Goal: Task Accomplishment & Management: Complete application form

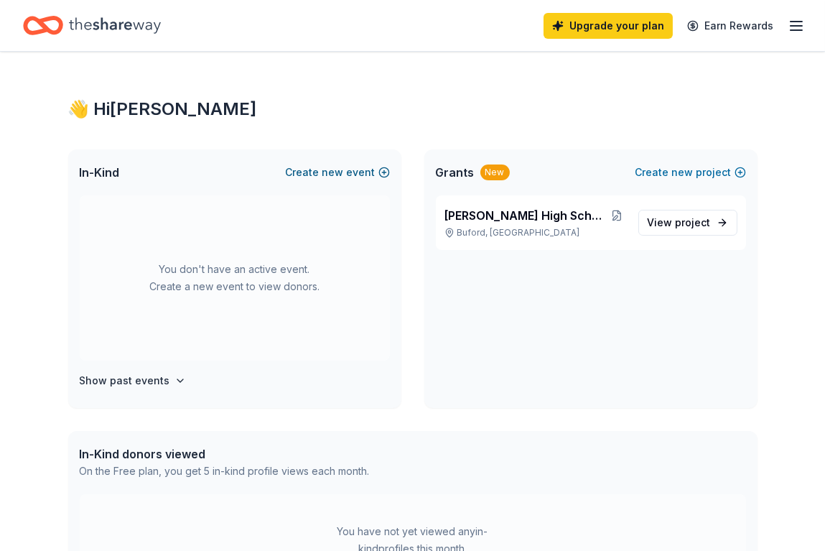
click at [304, 169] on button "Create new event" at bounding box center [338, 172] width 104 height 17
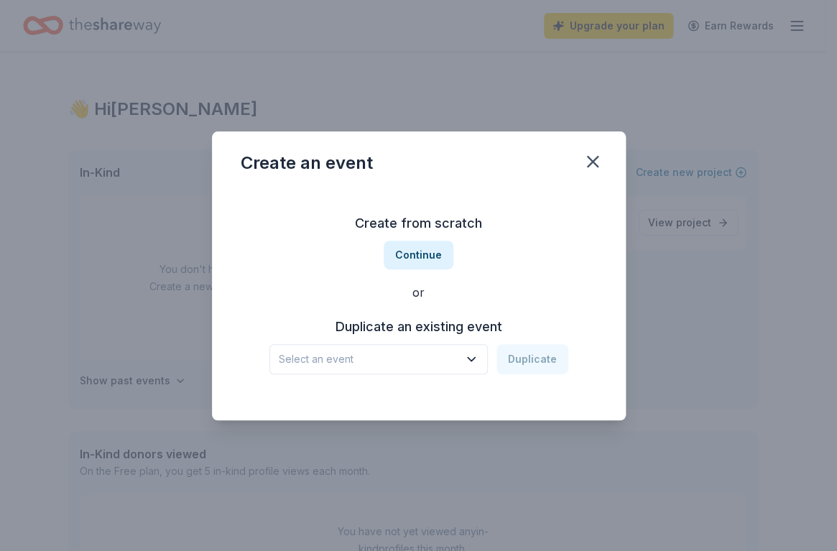
click at [473, 360] on icon "button" at bounding box center [470, 359] width 7 height 4
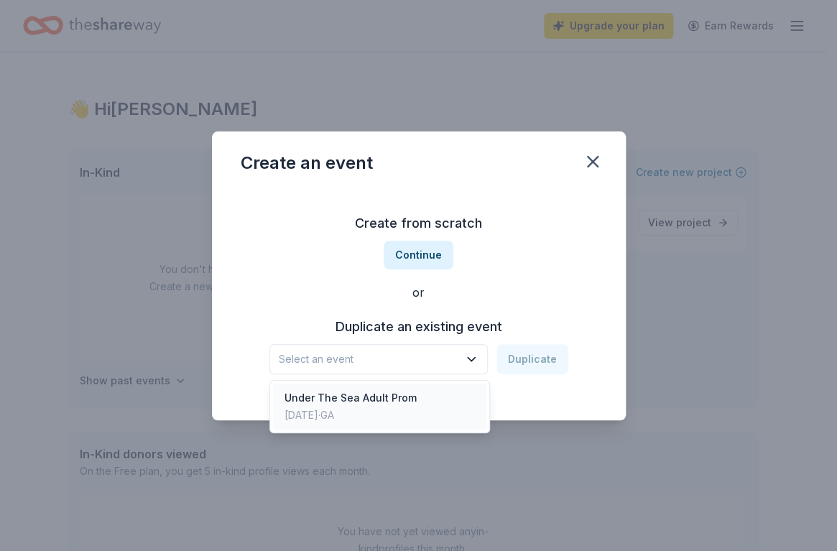
click at [408, 394] on div "Under The Sea Adult Prom" at bounding box center [350, 397] width 132 height 17
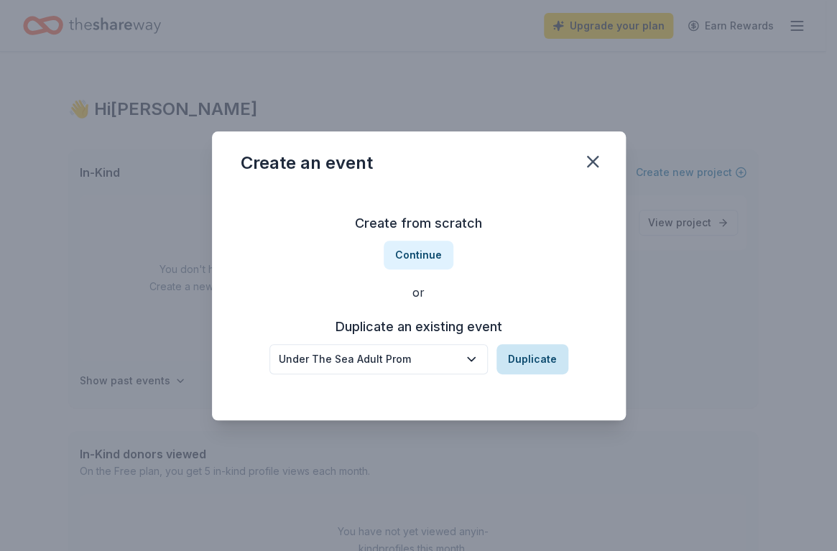
click at [508, 351] on button "Duplicate" at bounding box center [532, 359] width 72 height 30
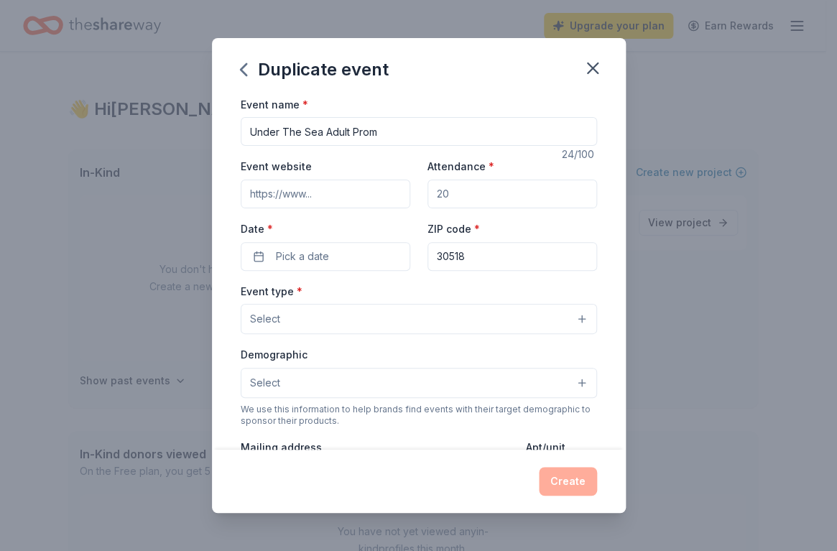
drag, startPoint x: 248, startPoint y: 131, endPoint x: 409, endPoint y: 129, distance: 160.9
click at [409, 129] on input "Under The Sea Adult Prom" at bounding box center [419, 131] width 356 height 29
type input "Winter Wonderland Ball: Adult Prom"
click at [299, 196] on input "Event website" at bounding box center [325, 194] width 169 height 29
paste input "https://lanierlonghornband.com/store/5335/32559"
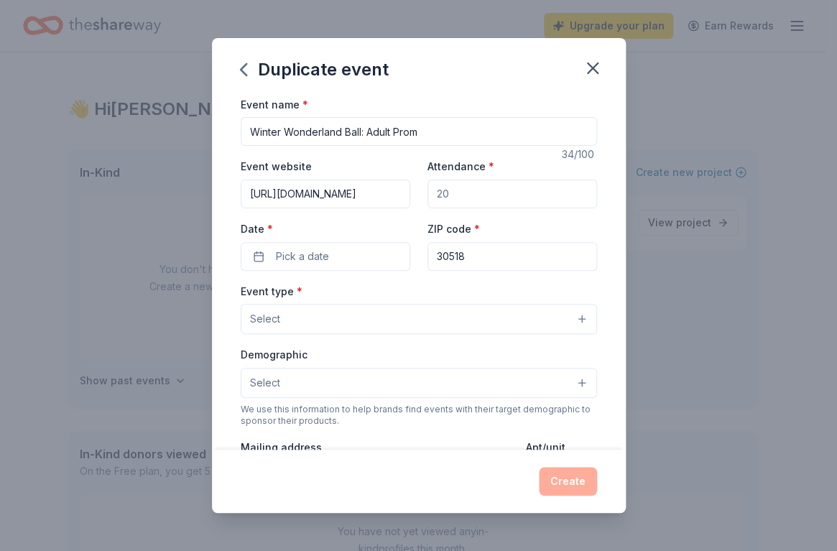
scroll to position [0, 93]
type input "https://lanierlonghornband.com/store/5335/32559"
drag, startPoint x: 460, startPoint y: 190, endPoint x: 401, endPoint y: 191, distance: 58.2
click at [401, 191] on div "Event website https://lanierlonghornband.com/store/5335/32559 Attendance * Date…" at bounding box center [419, 213] width 356 height 113
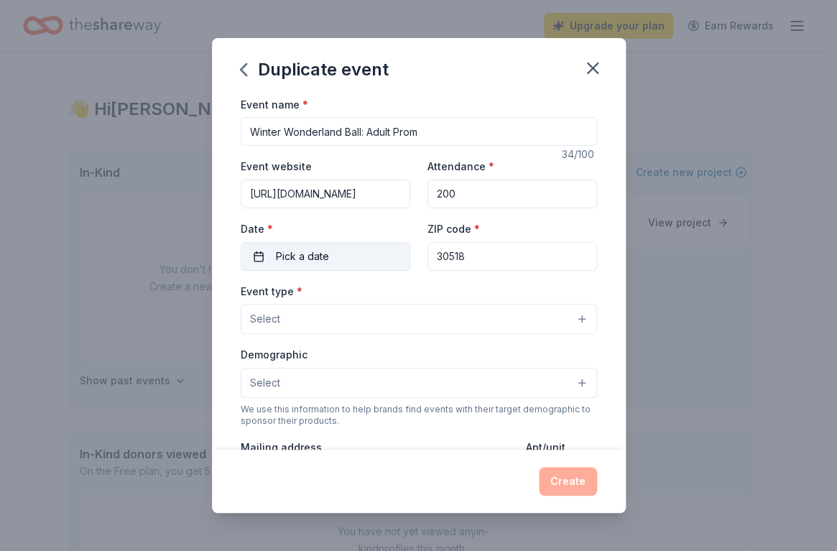
type input "200"
click at [342, 255] on button "Pick a date" at bounding box center [325, 256] width 169 height 29
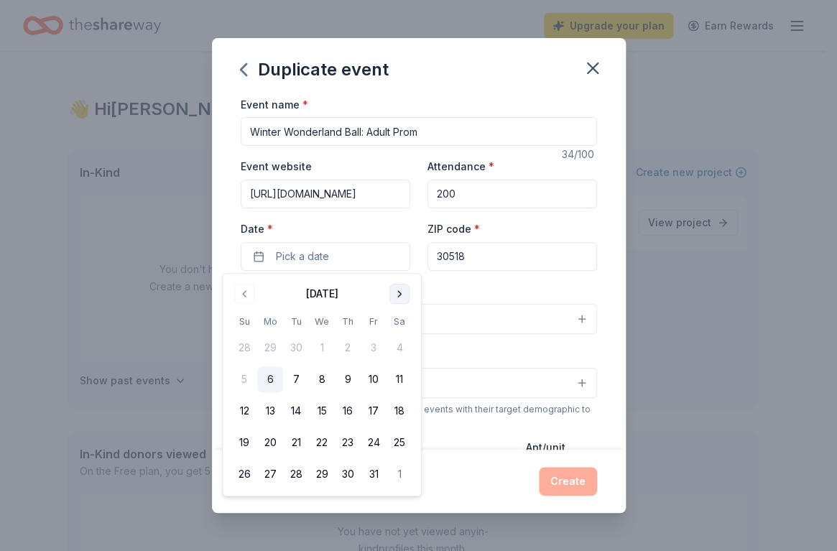
click at [396, 296] on button "Go to next month" at bounding box center [399, 294] width 20 height 20
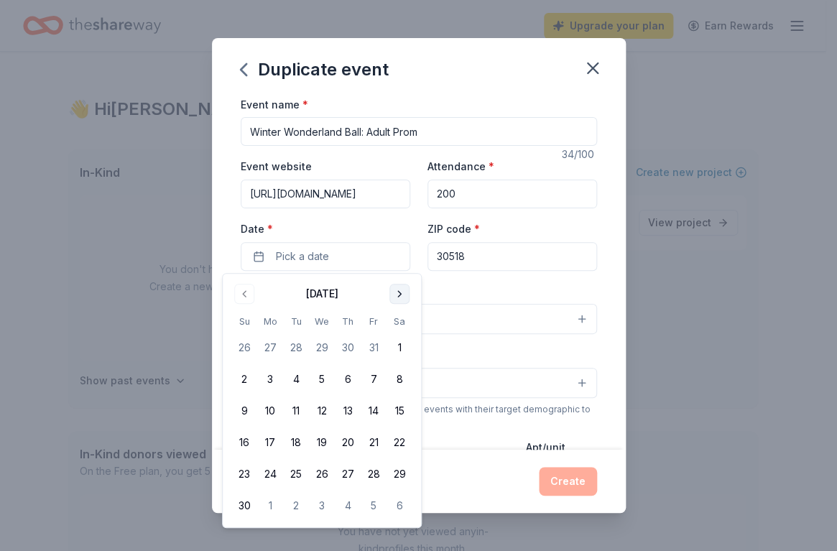
click at [397, 291] on button "Go to next month" at bounding box center [399, 294] width 20 height 20
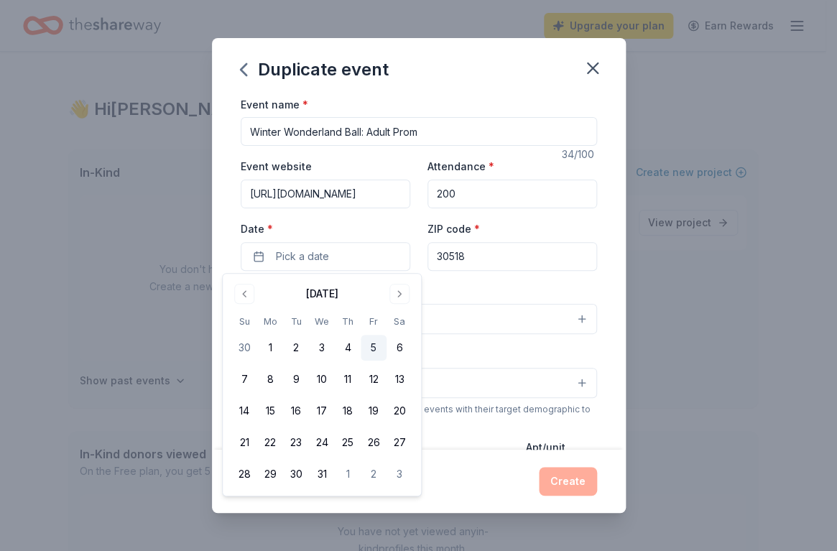
click at [373, 345] on button "5" at bounding box center [373, 348] width 26 height 26
click at [386, 218] on div "Event website https://lanierlonghornband.com/store/5335/32559 Attendance * 200 …" at bounding box center [419, 213] width 356 height 113
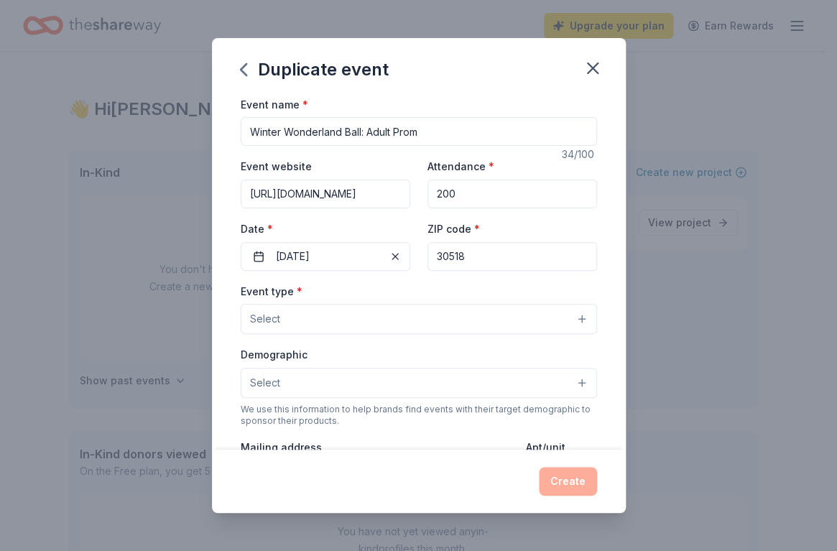
click at [298, 314] on button "Select" at bounding box center [419, 319] width 356 height 30
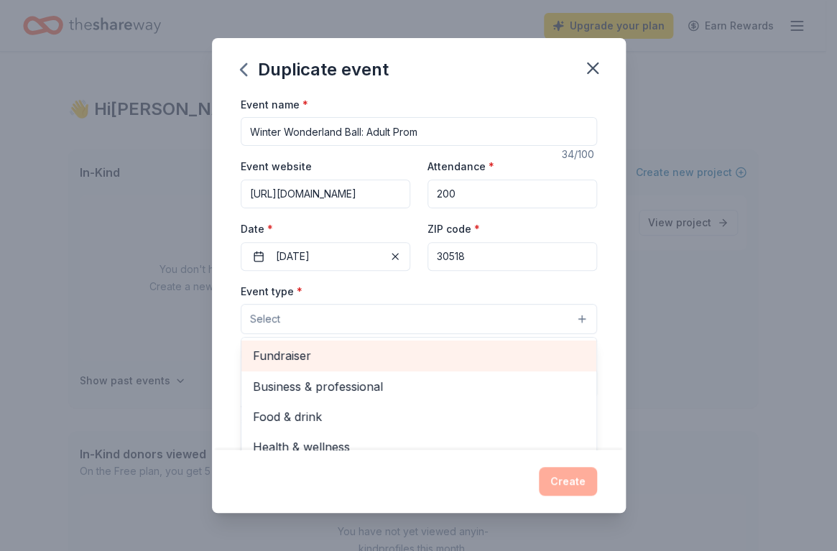
click at [302, 353] on span "Fundraiser" at bounding box center [419, 355] width 332 height 19
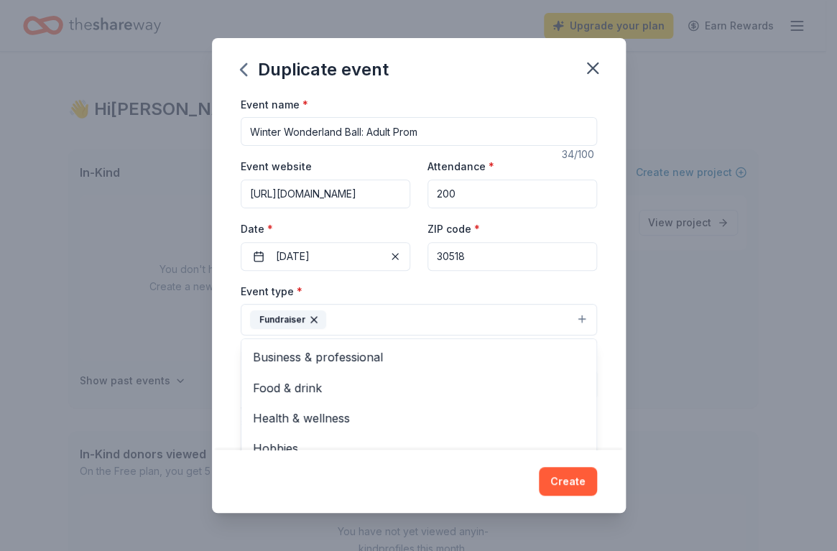
click at [230, 362] on div "Event name * Winter Wonderland Ball: Adult Prom 34 /100 Event website https://l…" at bounding box center [419, 273] width 414 height 355
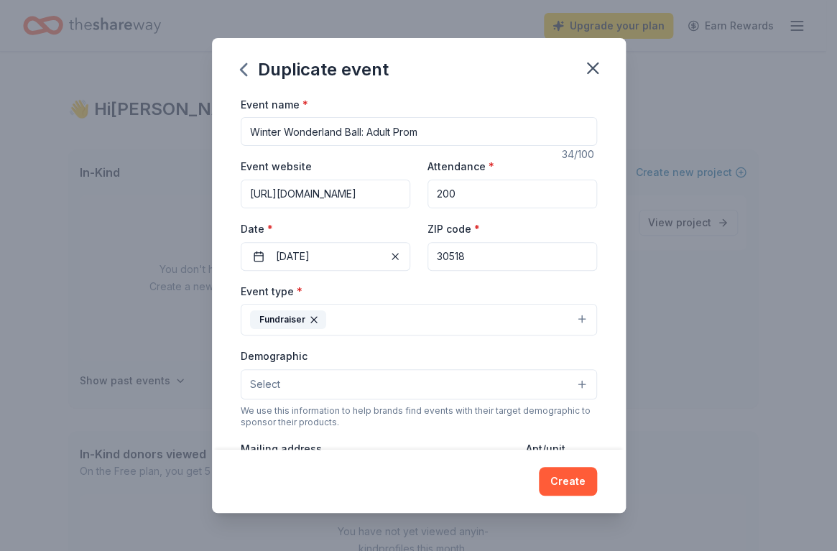
click at [350, 379] on button "Select" at bounding box center [419, 384] width 356 height 30
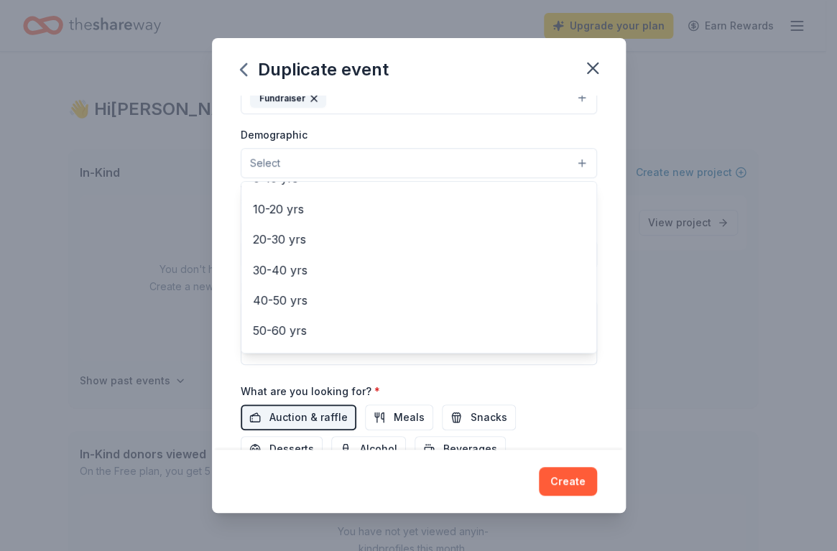
scroll to position [144, 0]
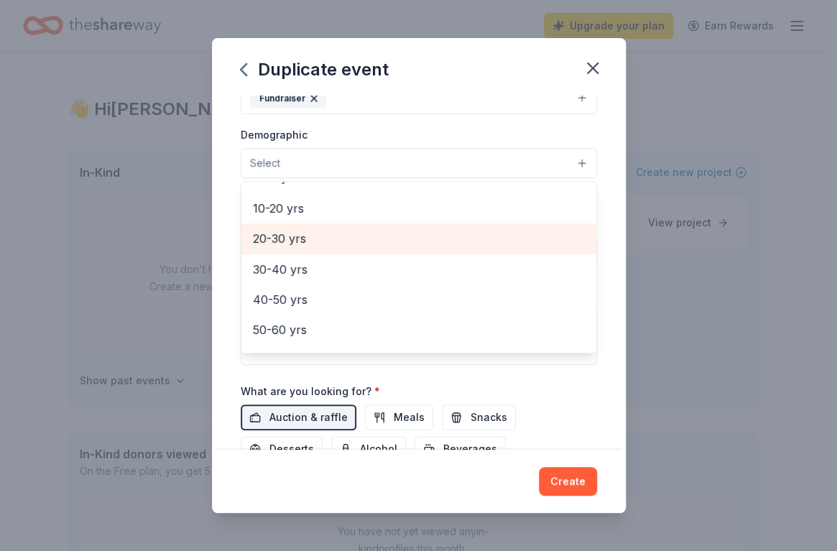
click at [285, 236] on span "20-30 yrs" at bounding box center [419, 238] width 332 height 19
click at [281, 237] on span "30-40 yrs" at bounding box center [419, 240] width 332 height 19
click at [283, 232] on span "40-50 yrs" at bounding box center [419, 240] width 332 height 19
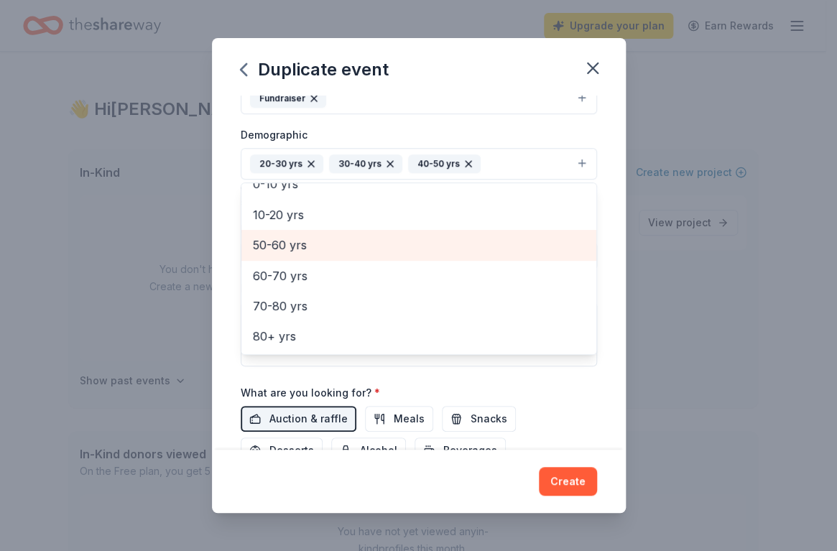
click at [276, 245] on span "50-60 yrs" at bounding box center [419, 245] width 332 height 19
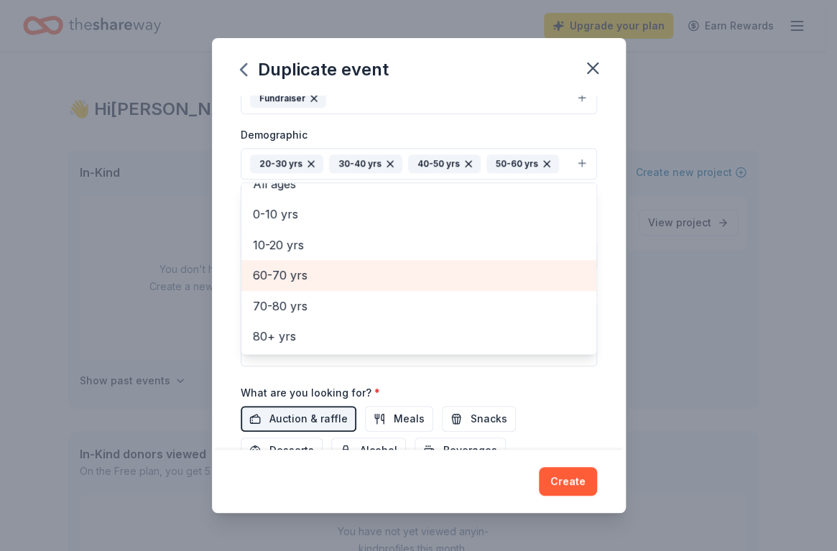
click at [282, 273] on span "60-70 yrs" at bounding box center [419, 275] width 332 height 19
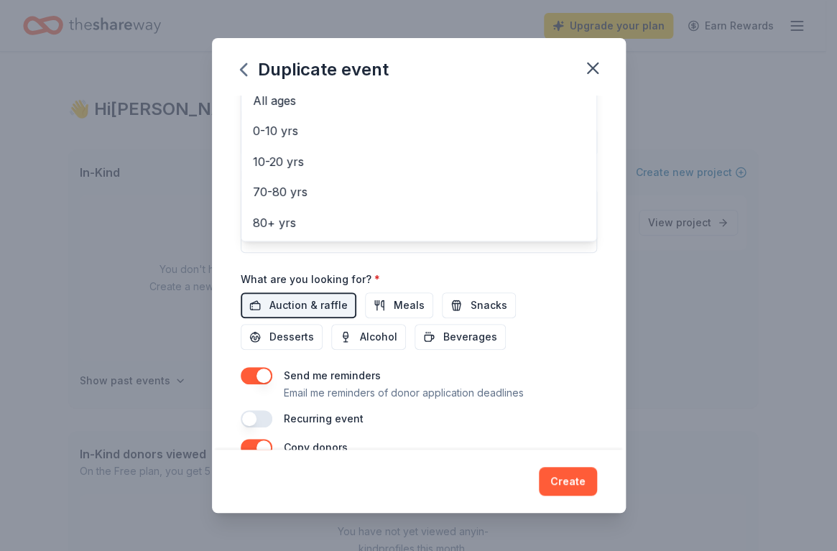
scroll to position [368, 0]
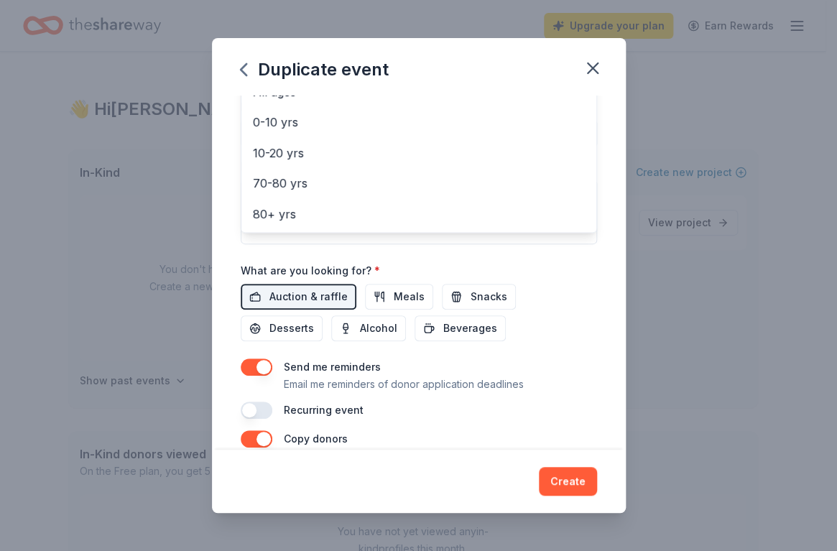
click at [400, 292] on div "Event name * Winter Wonderland Ball: Adult Prom 34 /100 Event website https://l…" at bounding box center [419, 73] width 356 height 691
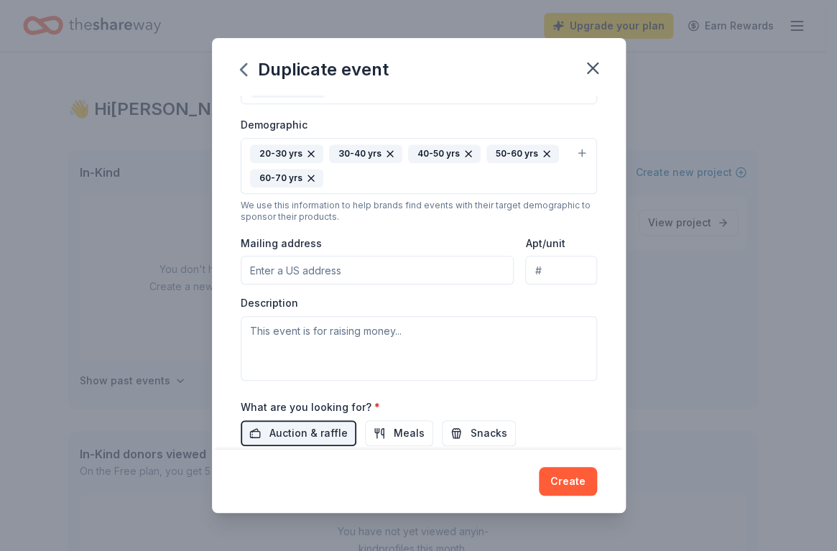
scroll to position [266, 0]
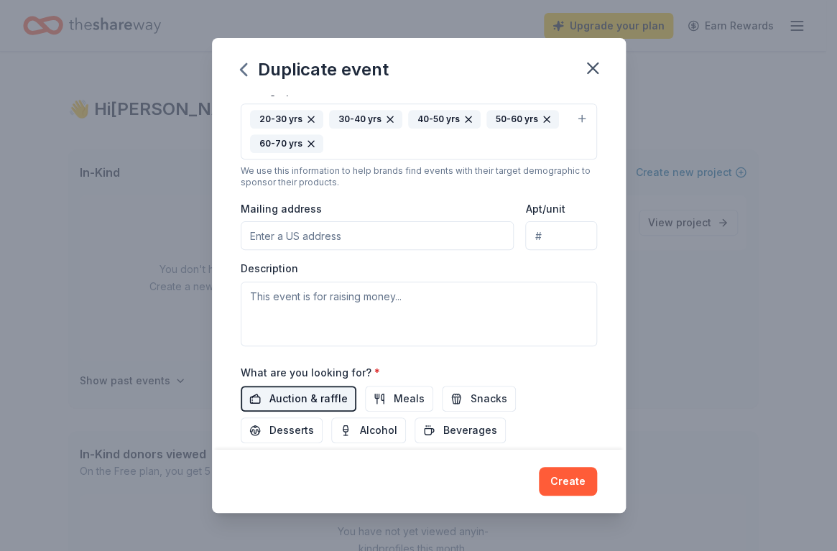
click at [311, 399] on span "Auction & raffle" at bounding box center [308, 398] width 78 height 17
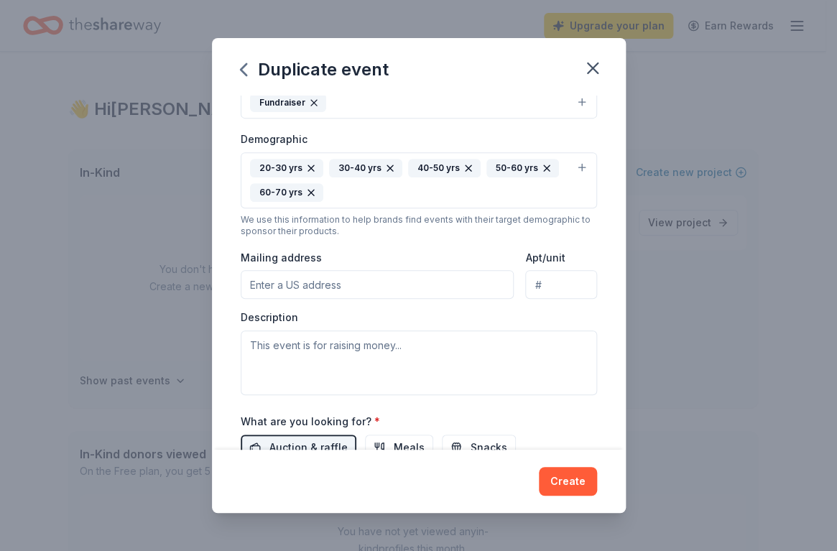
scroll to position [194, 0]
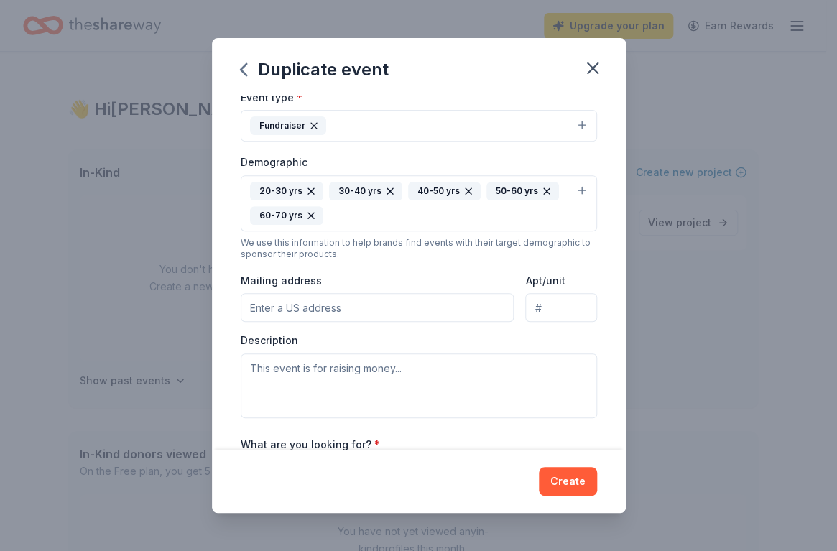
click at [326, 308] on input "Mailing address" at bounding box center [378, 307] width 274 height 29
type input "849 Roxwood Park Court, Buford, GA, 30518"
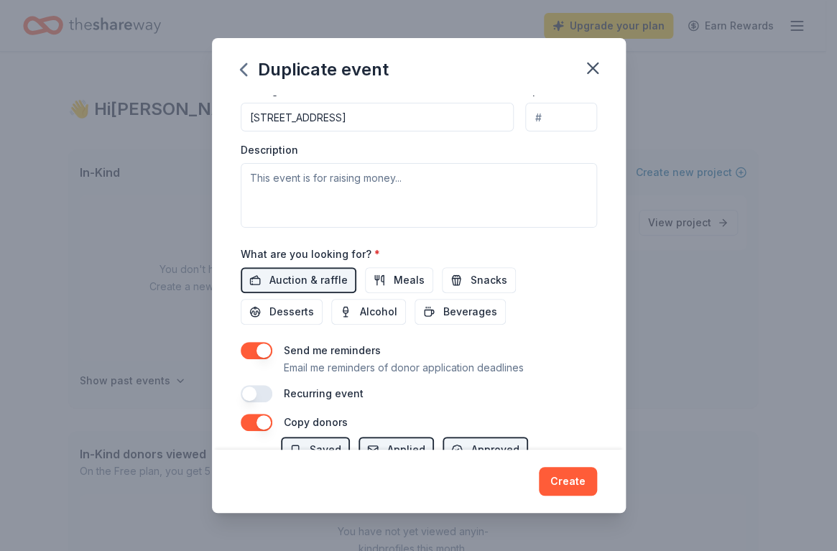
scroll to position [409, 0]
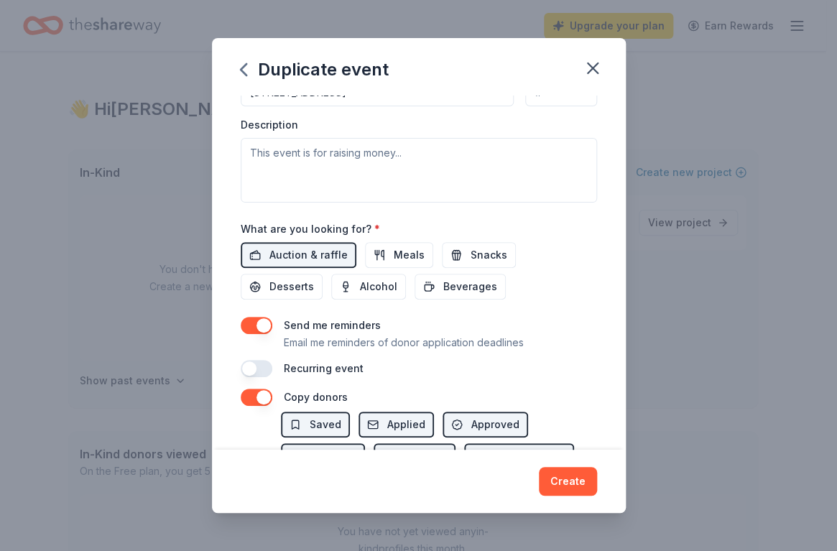
click at [251, 323] on button "button" at bounding box center [257, 325] width 32 height 17
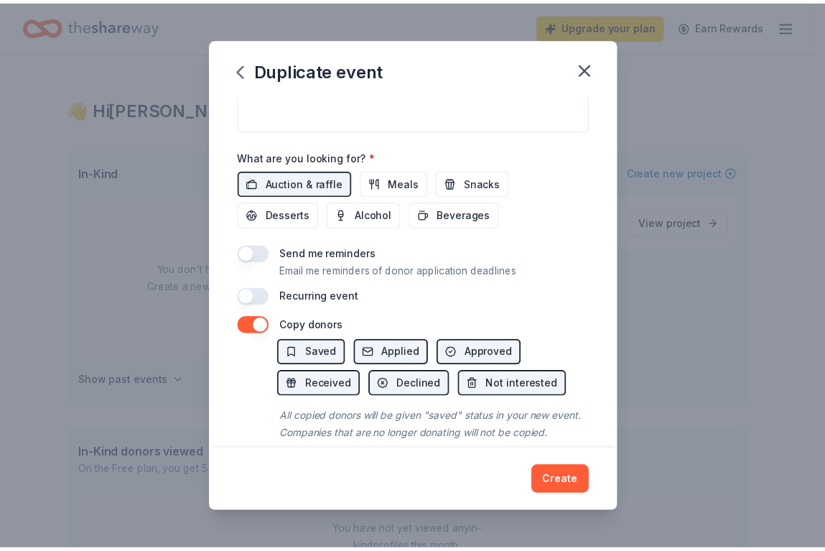
scroll to position [515, 0]
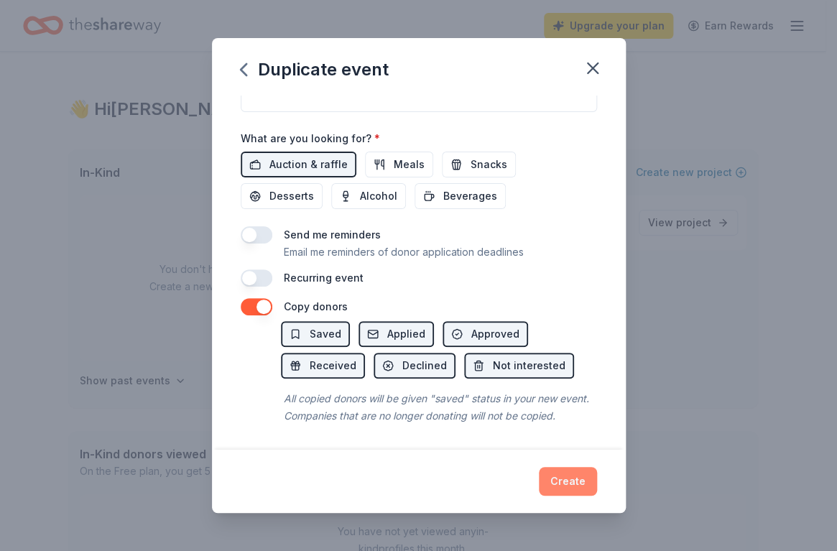
click at [564, 481] on button "Create" at bounding box center [568, 481] width 58 height 29
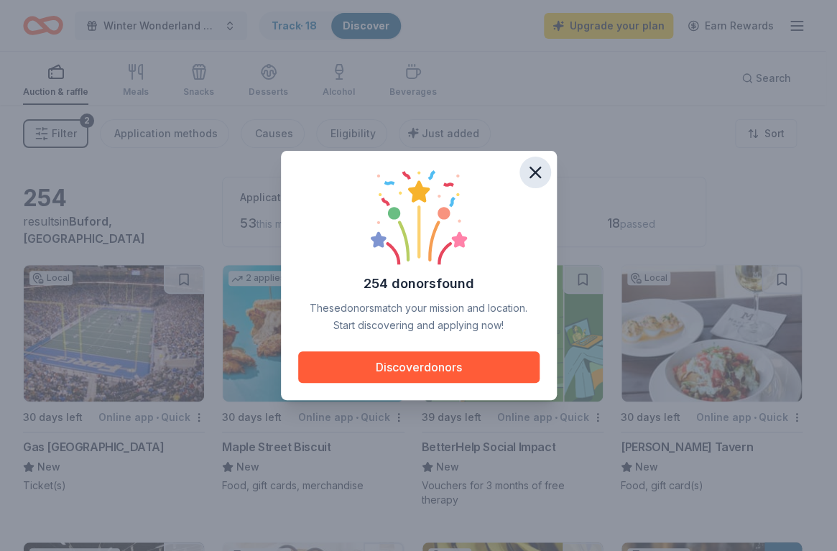
click at [536, 169] on icon "button" at bounding box center [535, 172] width 20 height 20
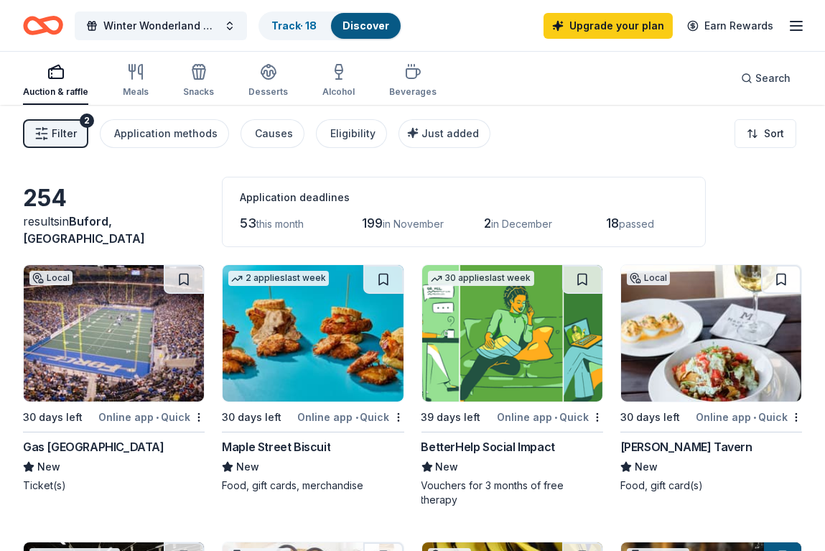
click at [114, 325] on img at bounding box center [114, 333] width 180 height 136
click at [50, 20] on icon "Home" at bounding box center [50, 25] width 22 height 14
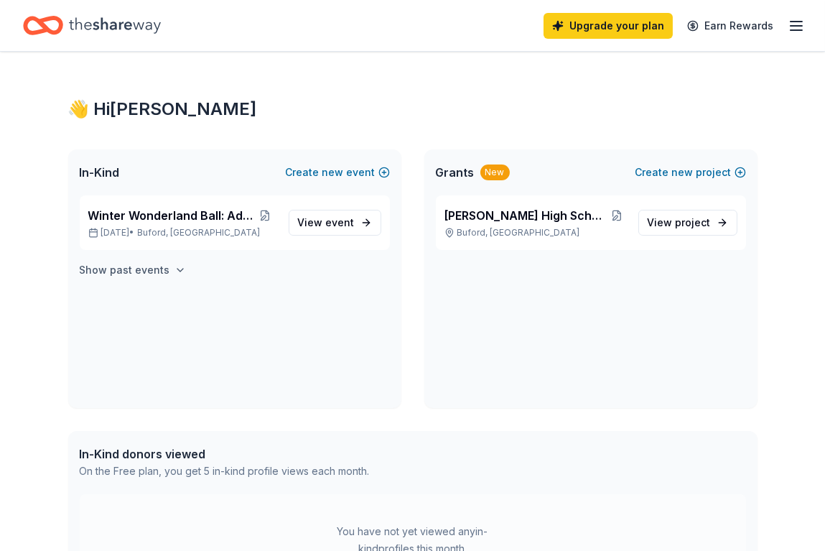
click at [153, 271] on h4 "Show past events" at bounding box center [125, 269] width 90 height 17
click at [152, 301] on span "Under The Sea Adult Prom" at bounding box center [162, 304] width 149 height 17
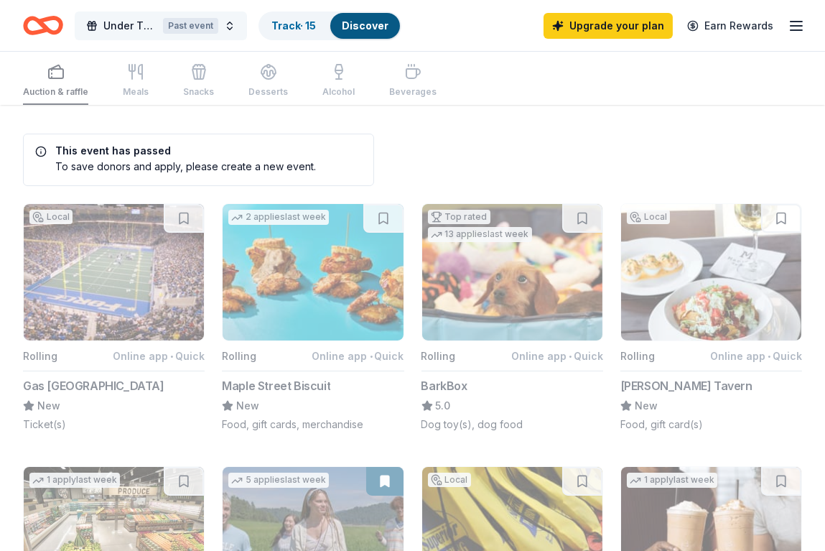
click at [203, 19] on div "Past event" at bounding box center [190, 26] width 55 height 16
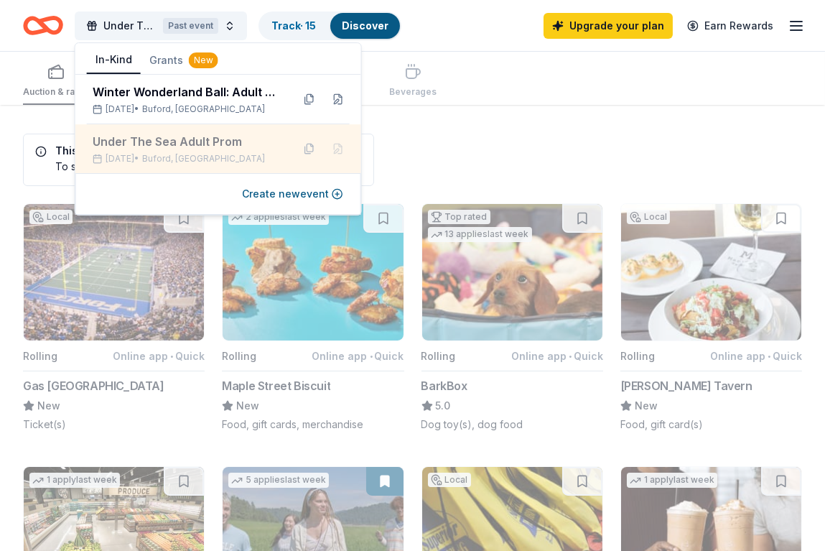
click at [187, 136] on div "Under The Sea Adult Prom" at bounding box center [187, 141] width 188 height 17
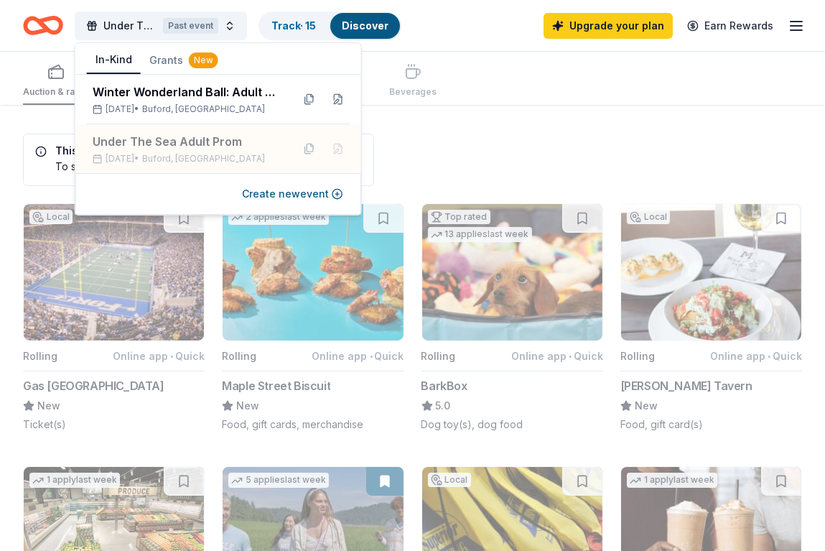
click at [465, 103] on div "Auction & raffle Meals Snacks Desserts Alcohol Beverages" at bounding box center [412, 78] width 779 height 53
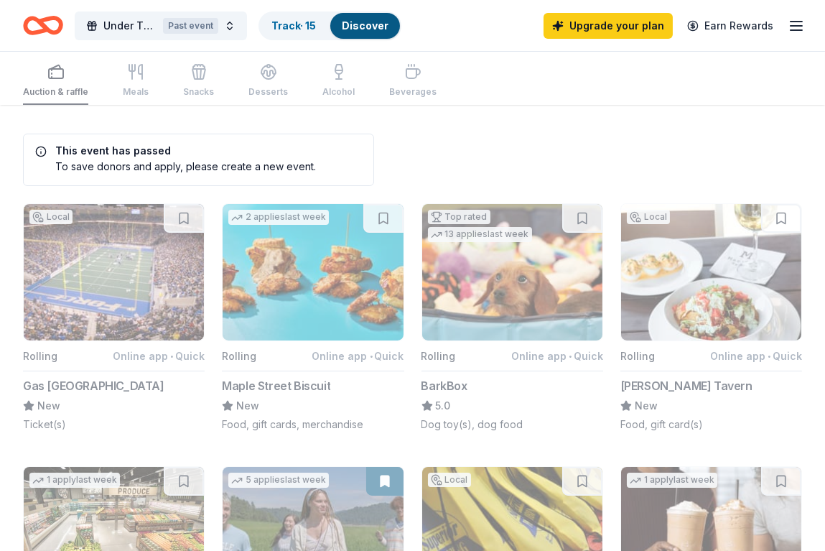
click at [793, 24] on icon "button" at bounding box center [796, 25] width 17 height 17
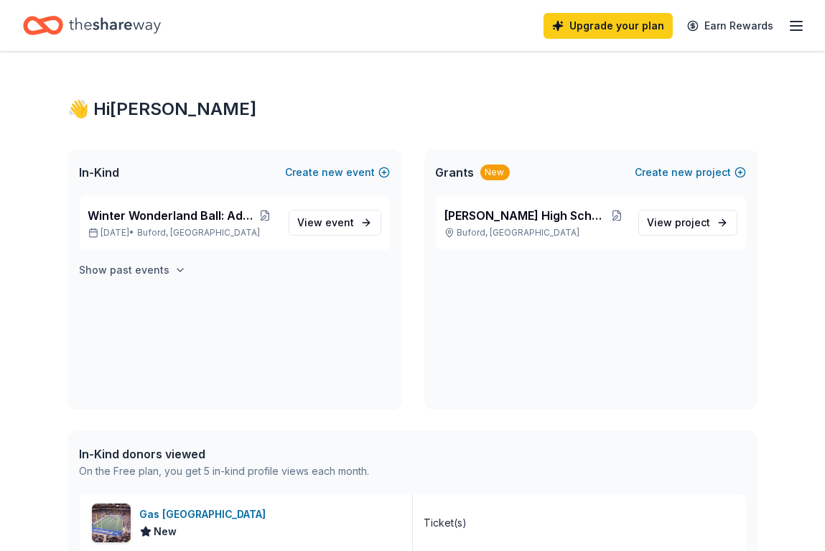
click at [171, 276] on button "Show past events" at bounding box center [133, 269] width 106 height 17
click at [366, 308] on link "View event" at bounding box center [335, 312] width 93 height 26
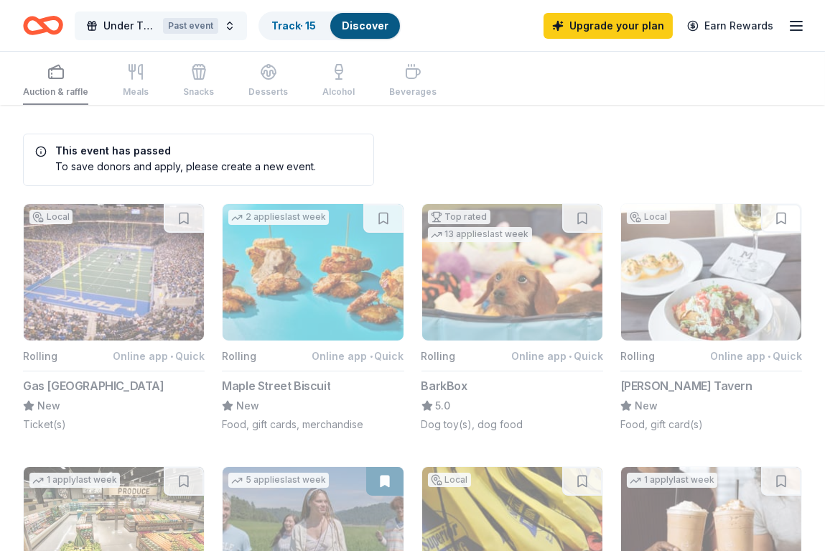
click at [223, 24] on button "Under The Sea Adult Prom Past event" at bounding box center [161, 25] width 172 height 29
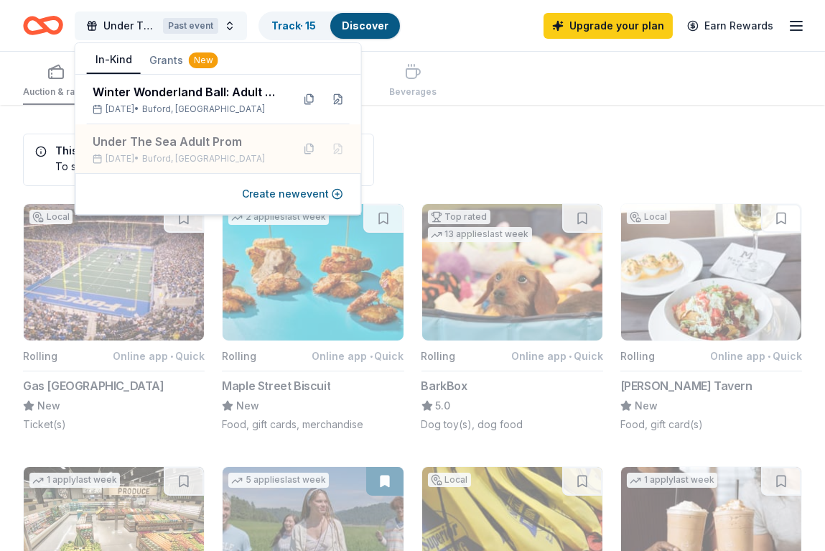
click at [230, 24] on button "Under The Sea Adult Prom Past event" at bounding box center [161, 25] width 172 height 29
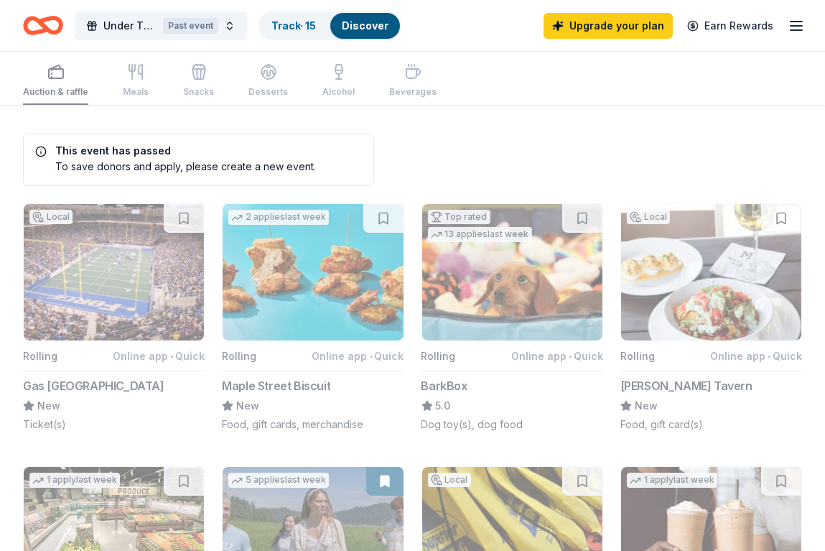
click at [804, 24] on icon "button" at bounding box center [796, 25] width 17 height 17
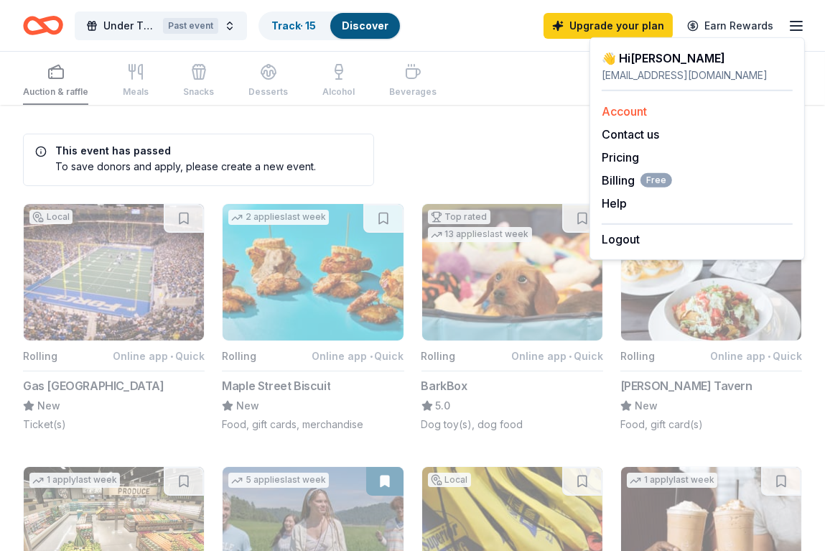
click at [630, 109] on link "Account" at bounding box center [624, 111] width 45 height 14
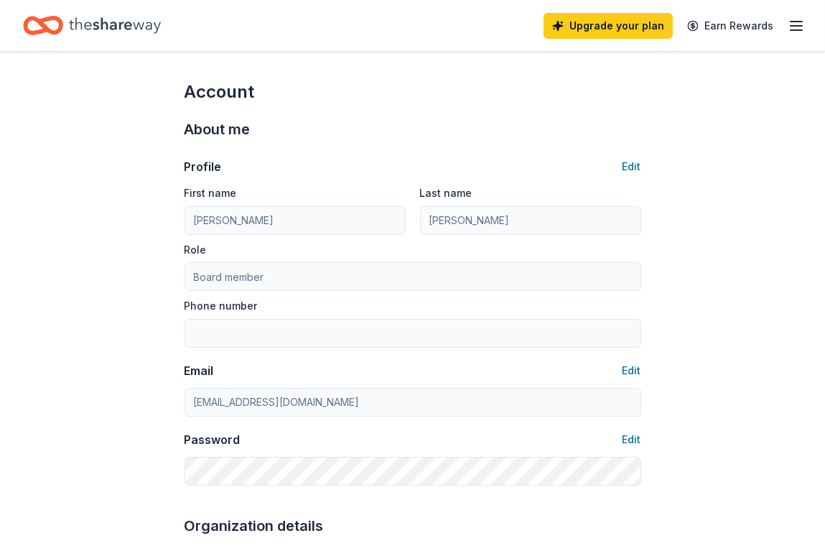
click at [110, 24] on icon "Home" at bounding box center [115, 25] width 92 height 29
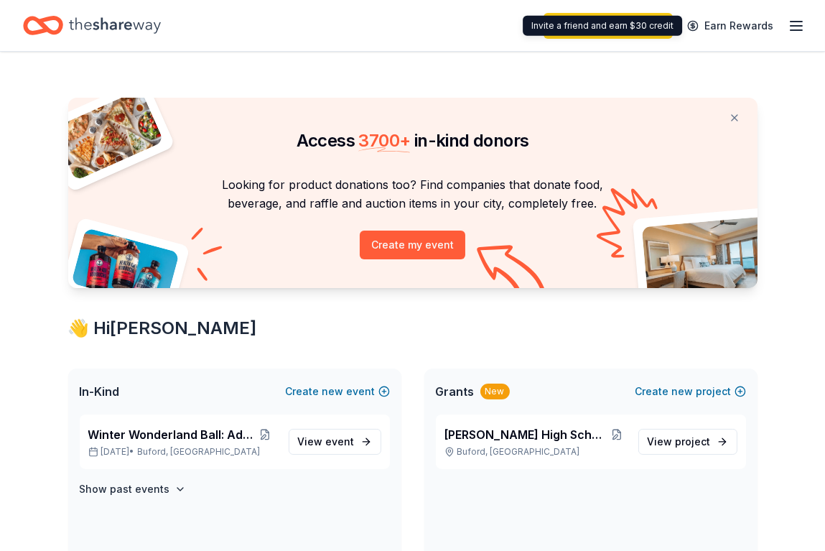
click at [806, 32] on div "Upgrade your plan Earn Rewards" at bounding box center [412, 25] width 825 height 51
click at [797, 30] on line "button" at bounding box center [796, 30] width 11 height 0
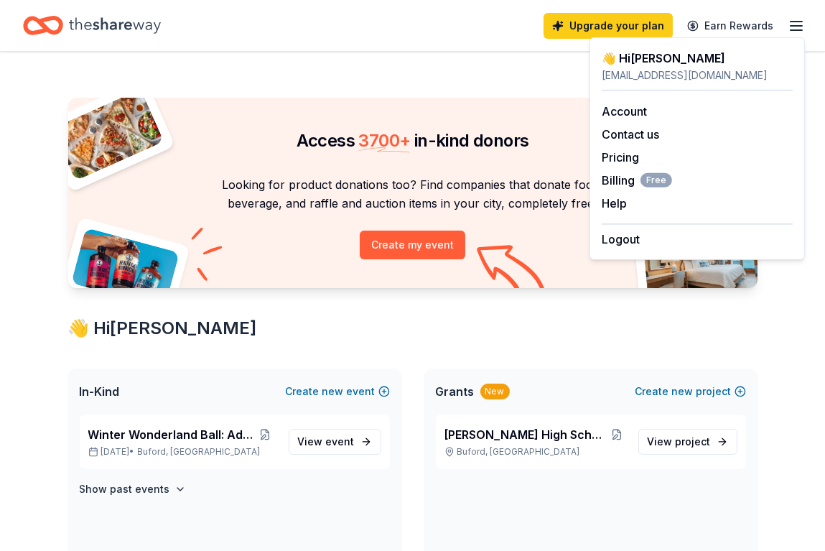
click at [635, 60] on div "👋 Hi Melanie" at bounding box center [697, 58] width 191 height 17
click at [634, 55] on div "👋 Hi Melanie" at bounding box center [697, 58] width 191 height 17
click at [636, 71] on div "melanieb_04@yahoo.com" at bounding box center [697, 75] width 191 height 17
click at [67, 17] on div "Home" at bounding box center [92, 26] width 138 height 34
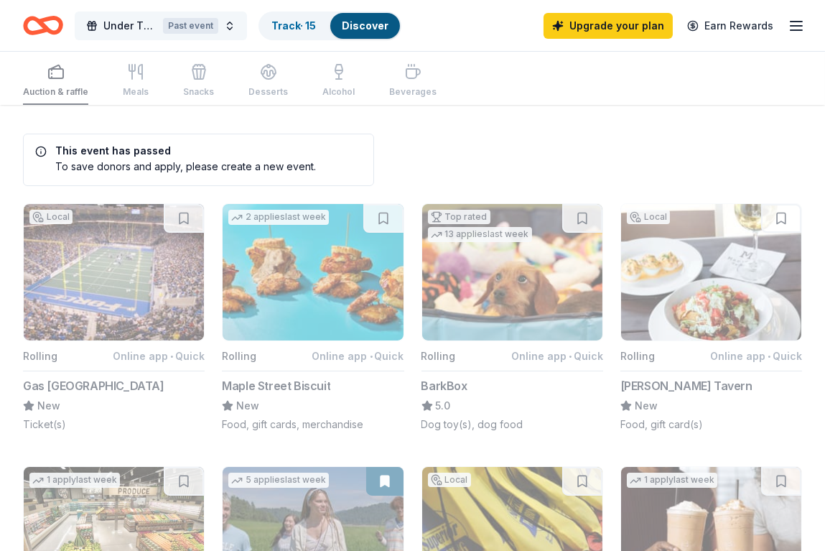
click at [116, 28] on span "Under The Sea Adult Prom" at bounding box center [130, 25] width 54 height 17
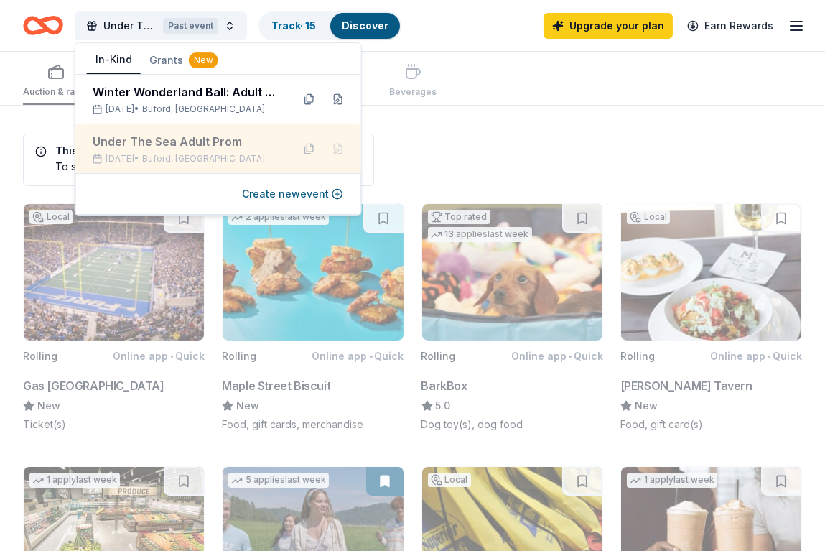
click at [148, 144] on div "Under The Sea Adult Prom" at bounding box center [187, 141] width 188 height 17
click at [195, 140] on div "Under The Sea Adult Prom" at bounding box center [187, 141] width 188 height 17
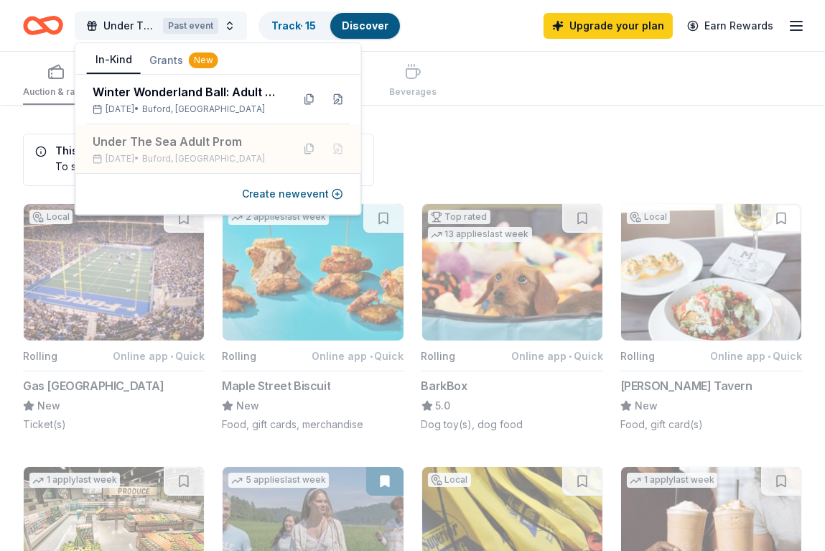
click at [131, 26] on span "Under The Sea Adult Prom" at bounding box center [130, 25] width 54 height 17
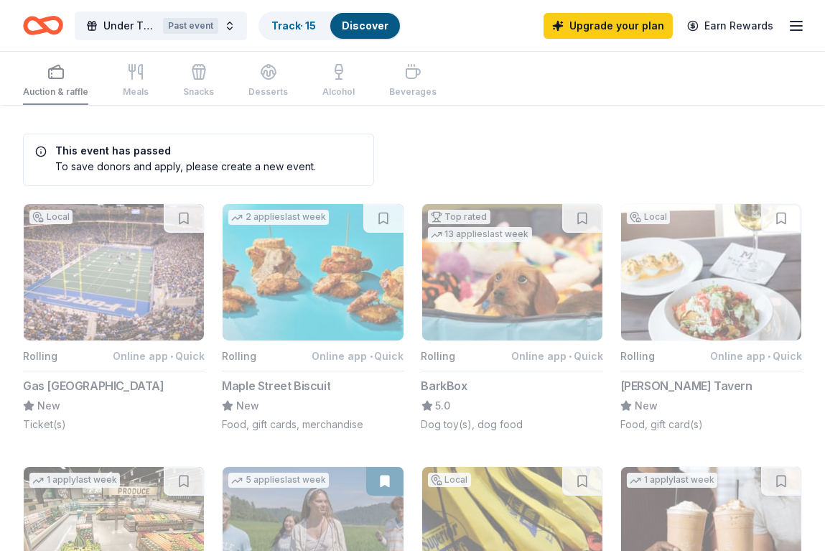
click at [23, 30] on icon "Home" at bounding box center [43, 26] width 40 height 34
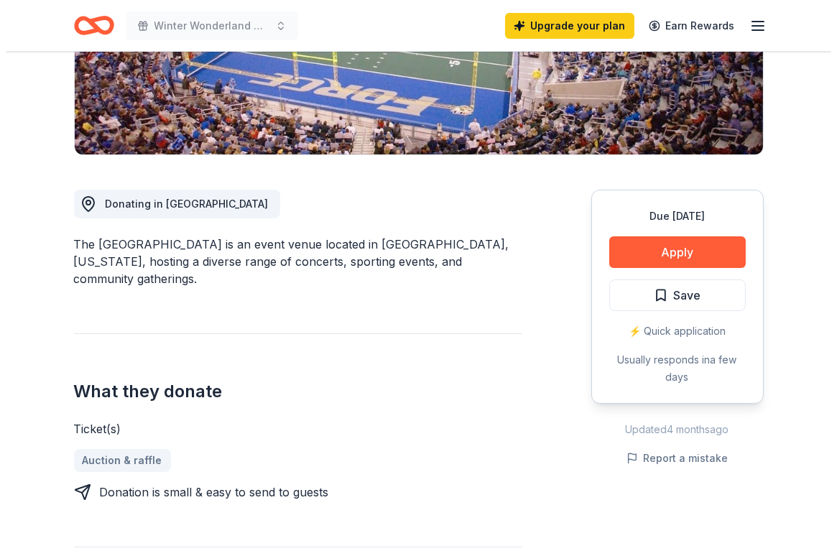
scroll to position [287, 0]
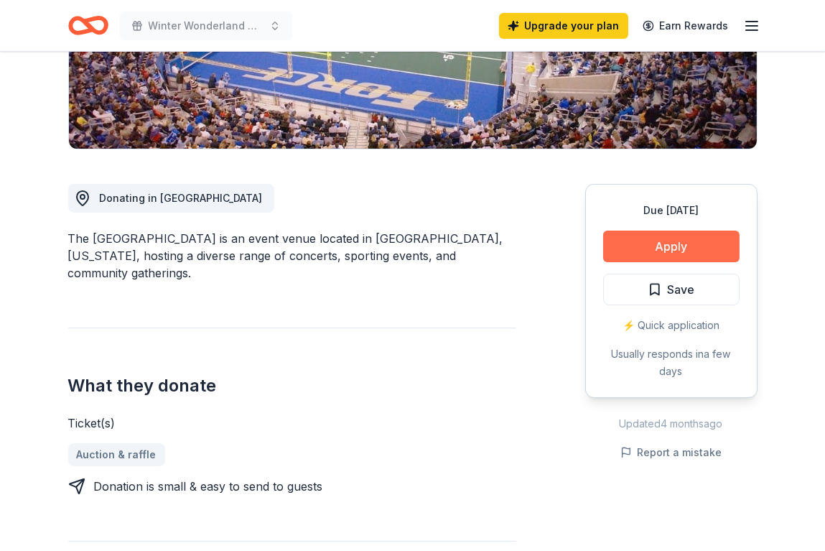
click at [684, 240] on button "Apply" at bounding box center [671, 247] width 136 height 32
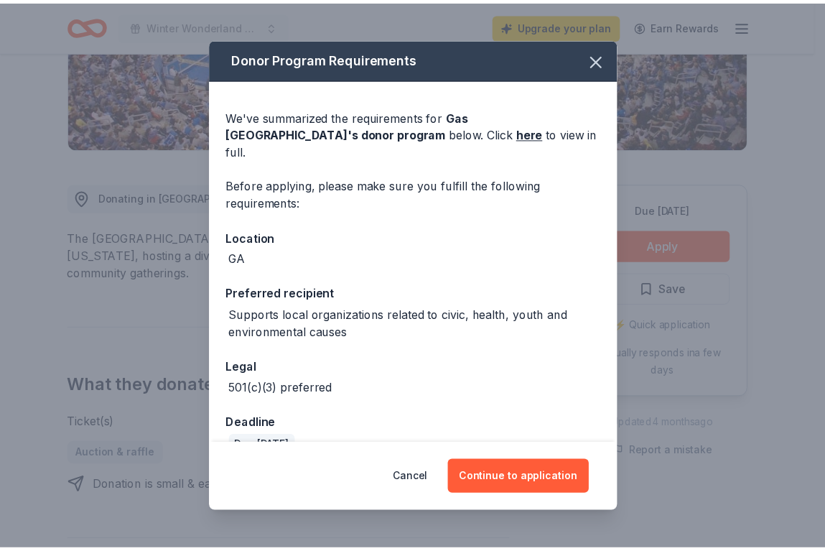
scroll to position [12, 0]
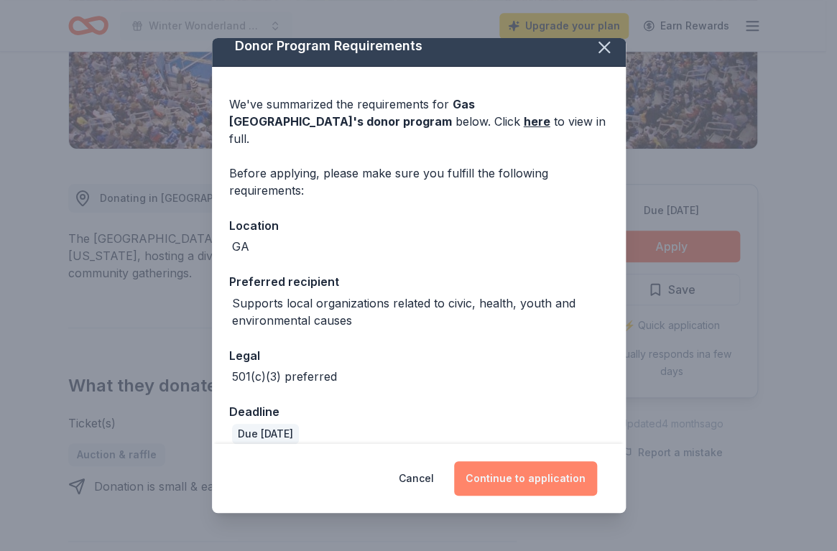
click at [526, 473] on button "Continue to application" at bounding box center [525, 478] width 143 height 34
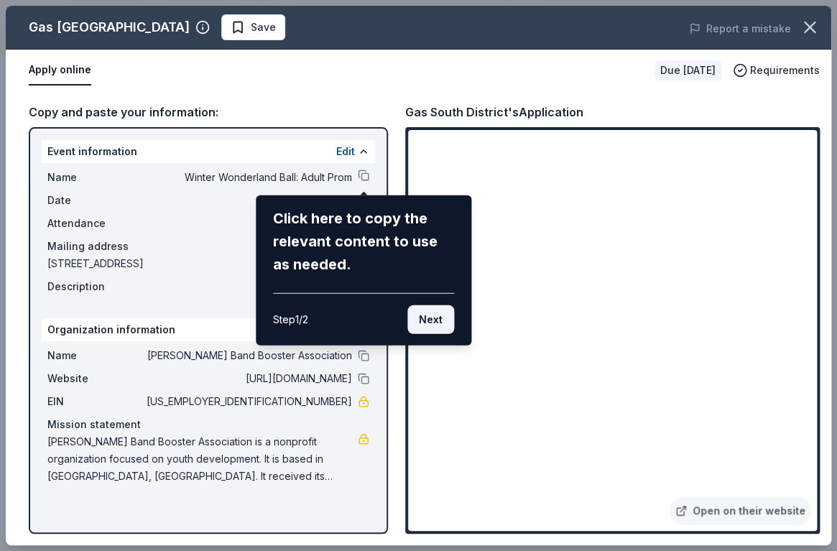
click at [429, 315] on button "Next" at bounding box center [430, 319] width 47 height 29
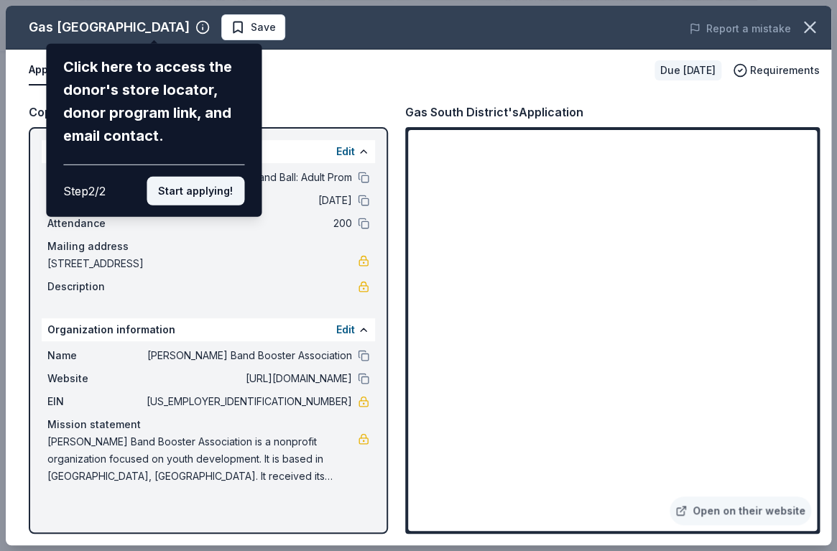
click at [207, 191] on button "Start applying!" at bounding box center [195, 191] width 98 height 29
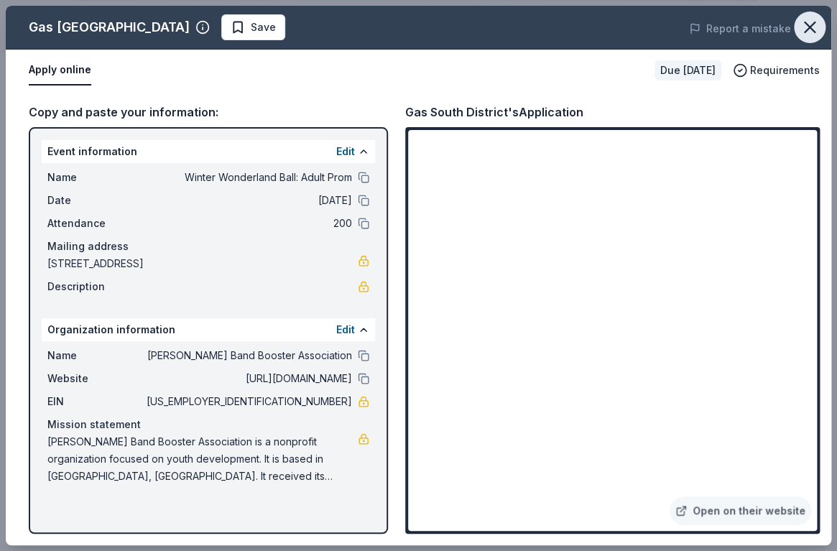
click at [805, 30] on icon "button" at bounding box center [809, 27] width 10 height 10
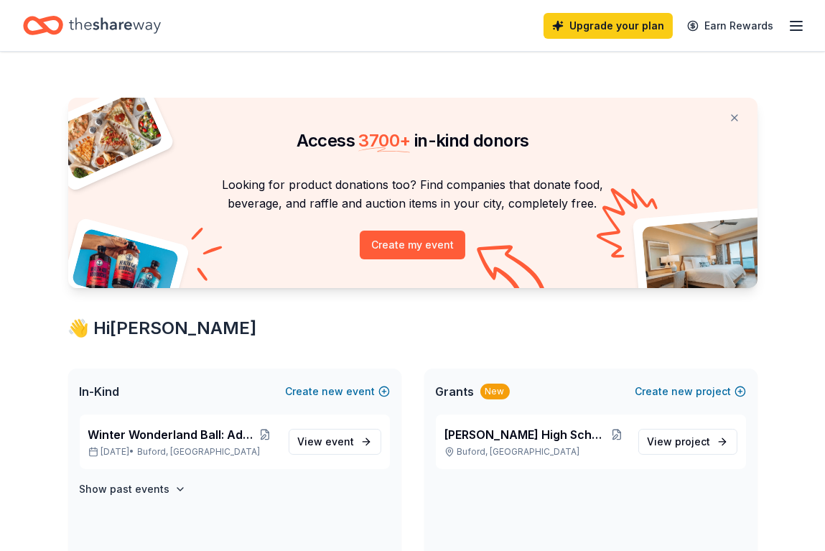
click at [797, 22] on icon "button" at bounding box center [796, 25] width 17 height 17
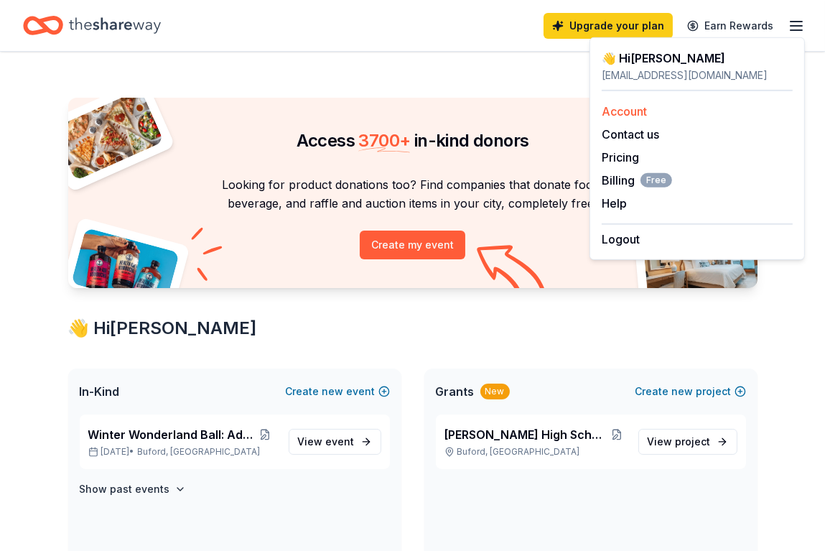
click at [646, 115] on link "Account" at bounding box center [624, 111] width 45 height 14
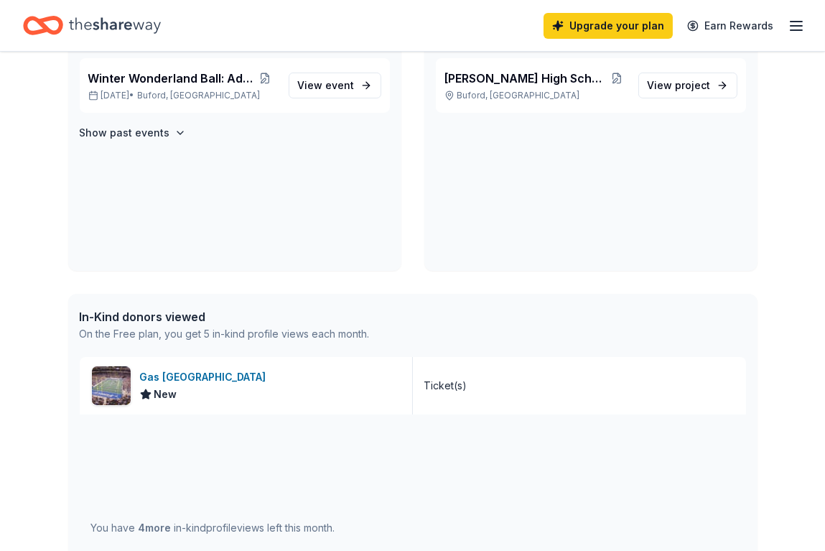
scroll to position [359, 0]
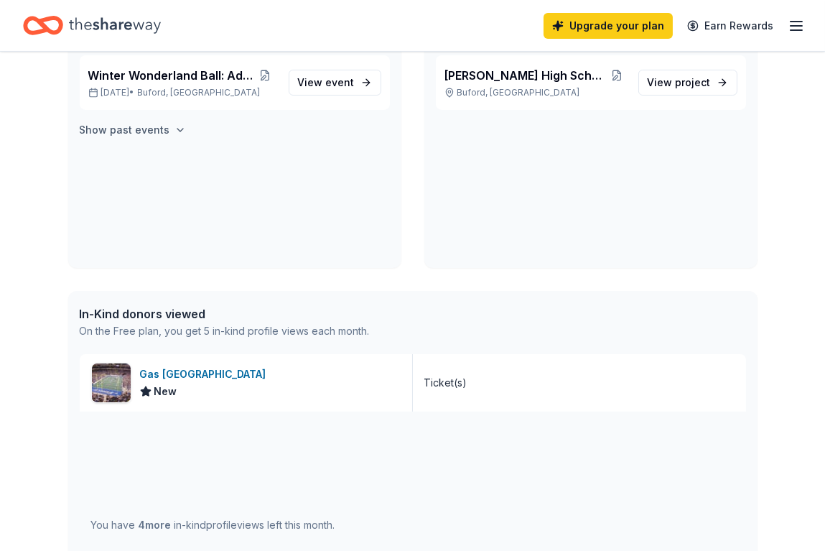
click at [148, 128] on h4 "Show past events" at bounding box center [125, 129] width 90 height 17
click at [315, 169] on span "View event" at bounding box center [326, 171] width 57 height 17
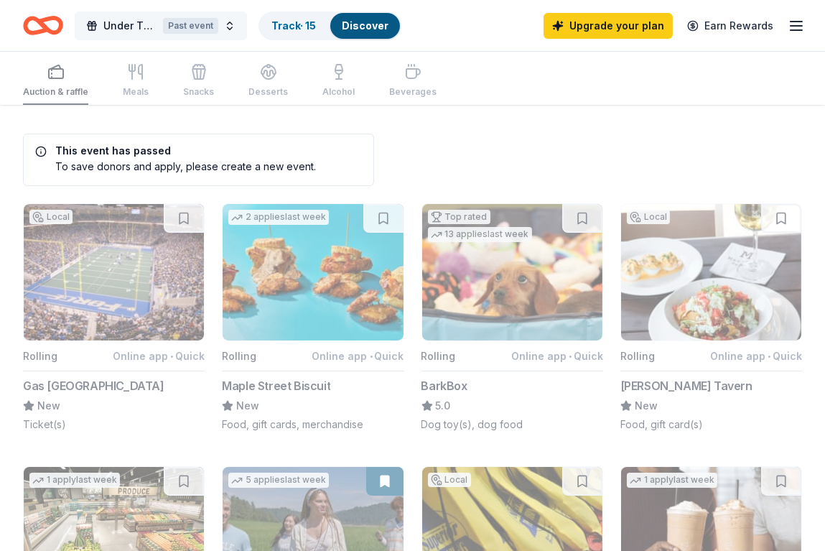
click at [139, 21] on span "Under The Sea Adult Prom" at bounding box center [130, 25] width 54 height 17
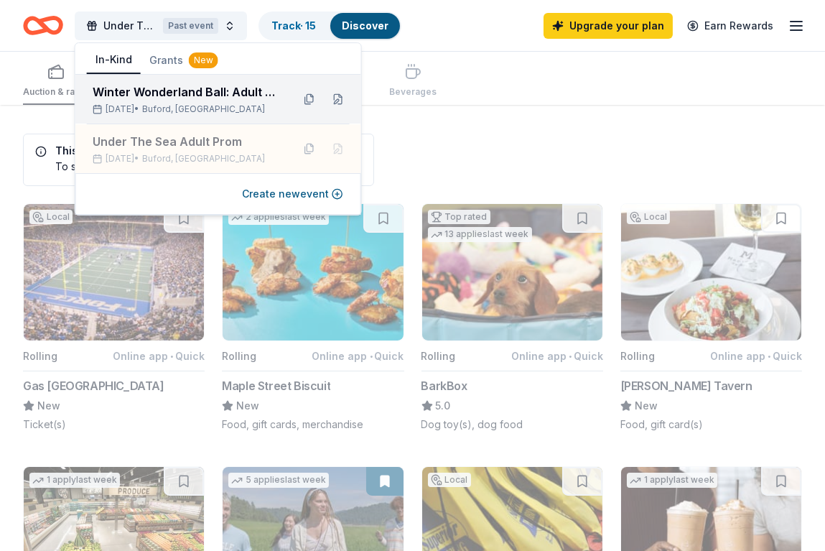
click at [154, 85] on div "Winter Wonderland Ball: Adult Prom" at bounding box center [187, 91] width 188 height 17
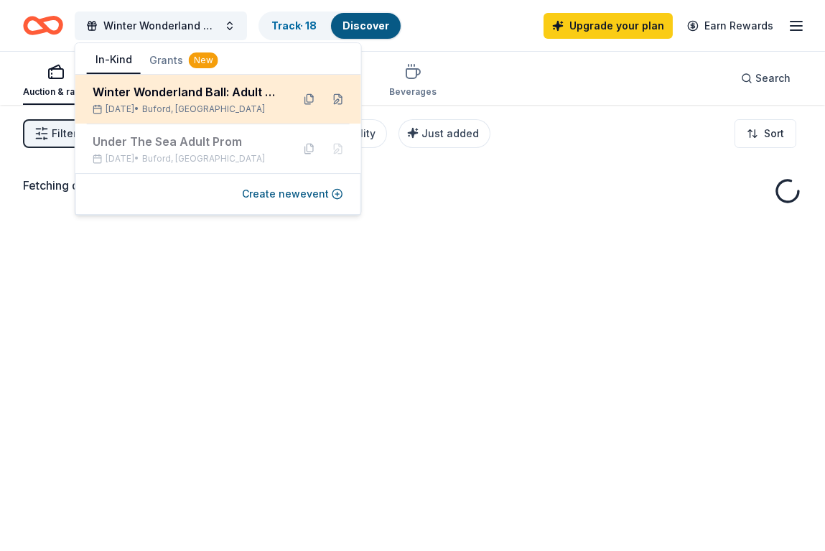
click at [185, 96] on div "Winter Wonderland Ball: Adult Prom" at bounding box center [187, 91] width 188 height 17
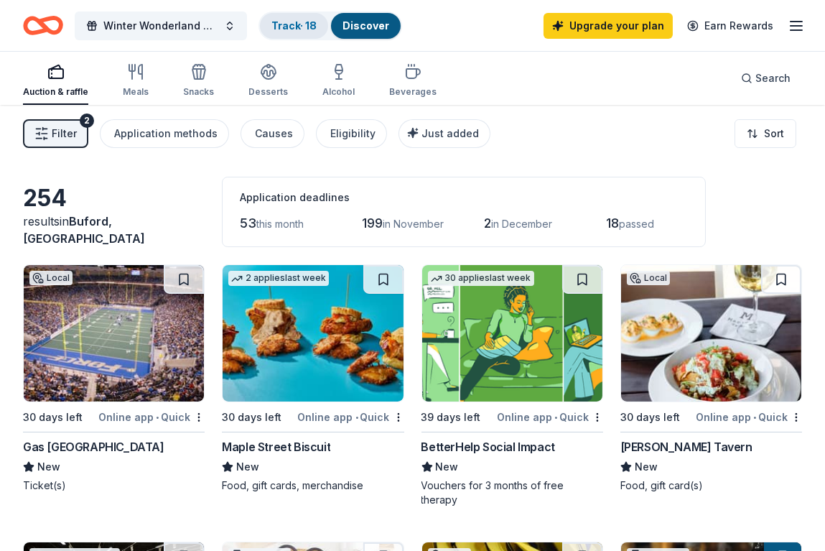
click at [289, 27] on link "Track · 18" at bounding box center [293, 25] width 45 height 12
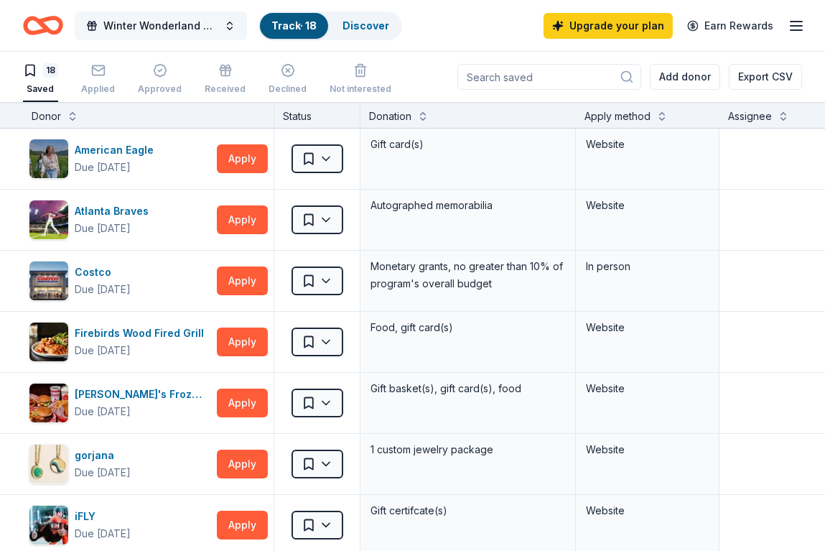
click at [212, 24] on span "Winter Wonderland Ball: Adult Prom" at bounding box center [160, 25] width 115 height 17
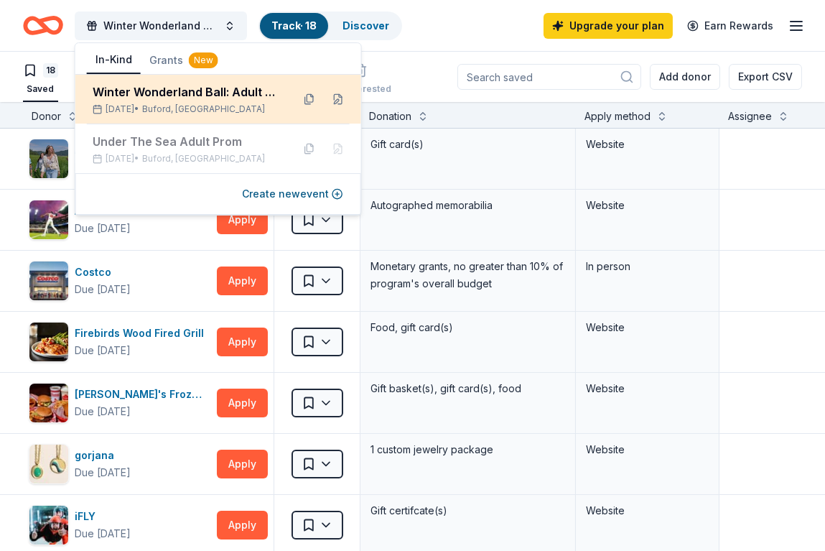
click at [213, 98] on div "Winter Wonderland Ball: Adult Prom" at bounding box center [187, 91] width 188 height 17
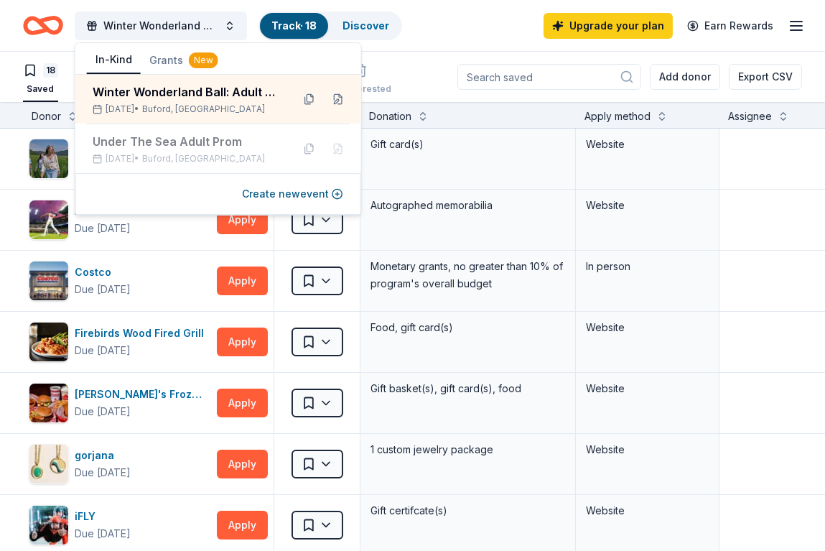
click at [431, 25] on div "Winter Wonderland Ball: Adult Prom Track · 18 Discover Upgrade your plan Earn R…" at bounding box center [412, 26] width 779 height 34
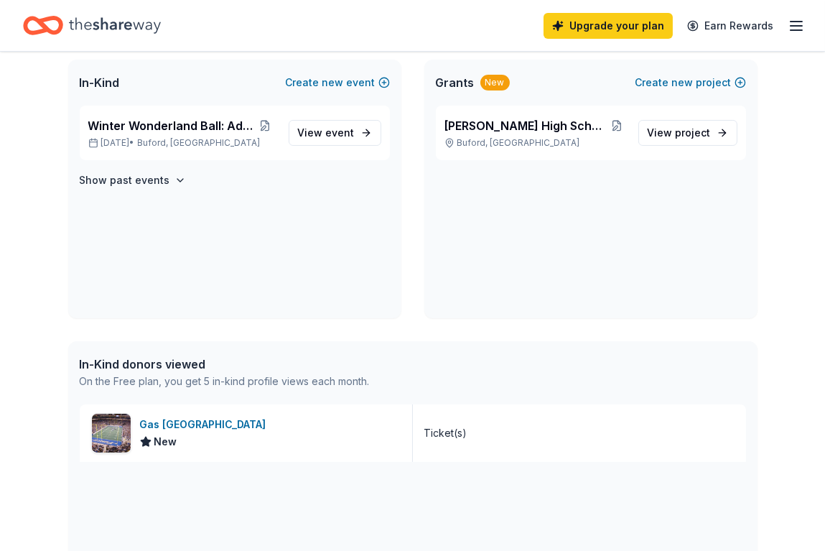
scroll to position [287, 0]
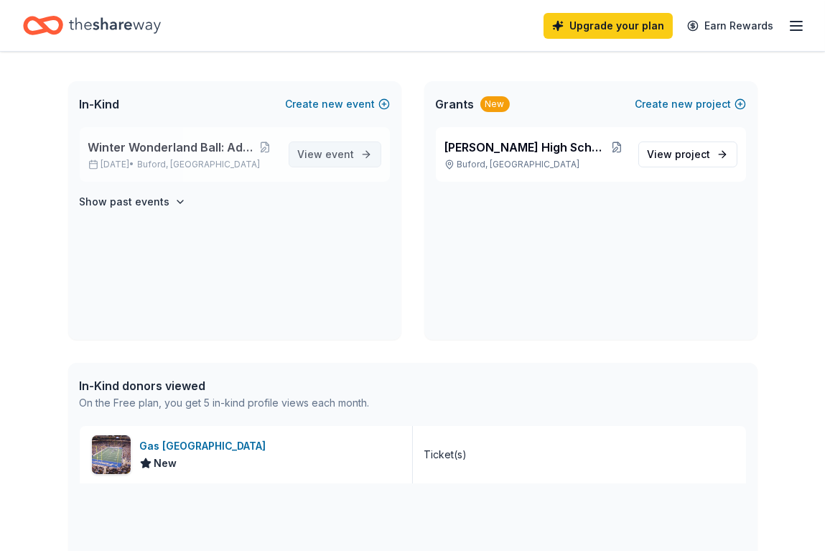
click at [346, 154] on span "event" at bounding box center [340, 154] width 29 height 12
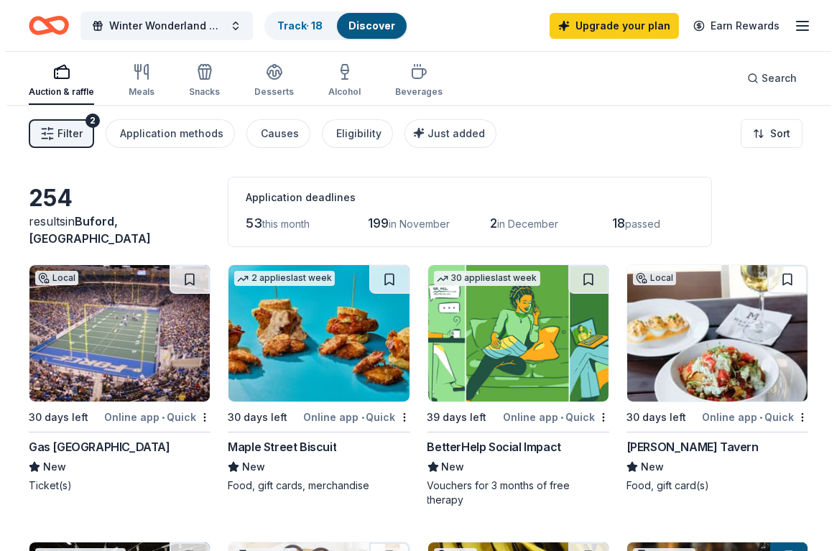
scroll to position [287, 0]
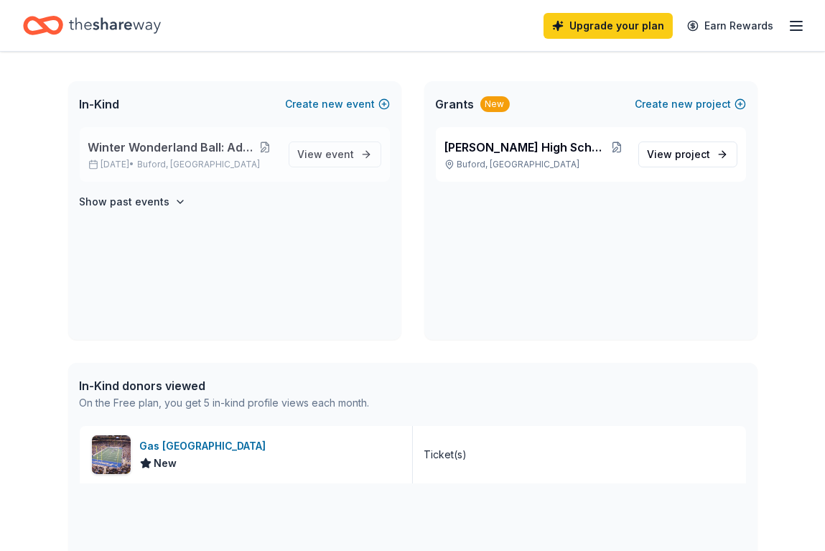
click at [265, 143] on button at bounding box center [265, 146] width 24 height 11
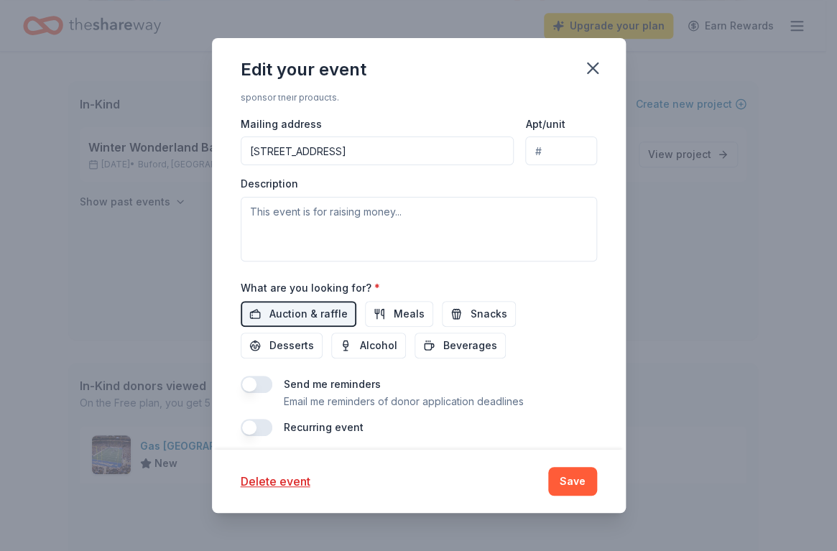
scroll to position [445, 0]
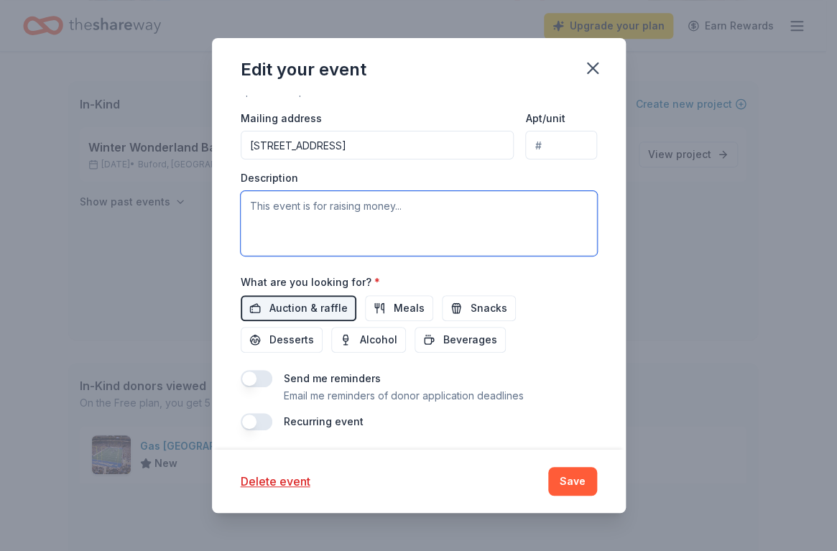
click at [344, 199] on textarea at bounding box center [419, 223] width 356 height 65
paste textarea "Get ready to sparkle for a great cause! The Winter Wonderland Ball: 2025 Adult …"
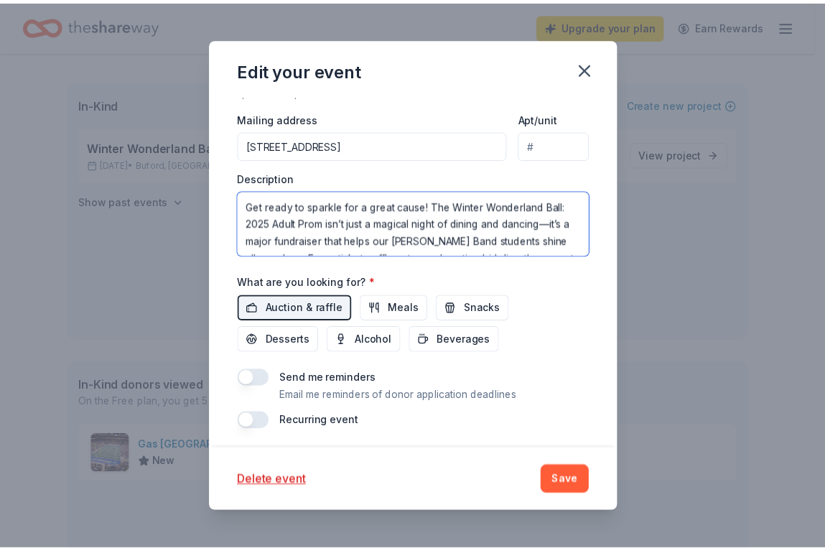
scroll to position [112, 0]
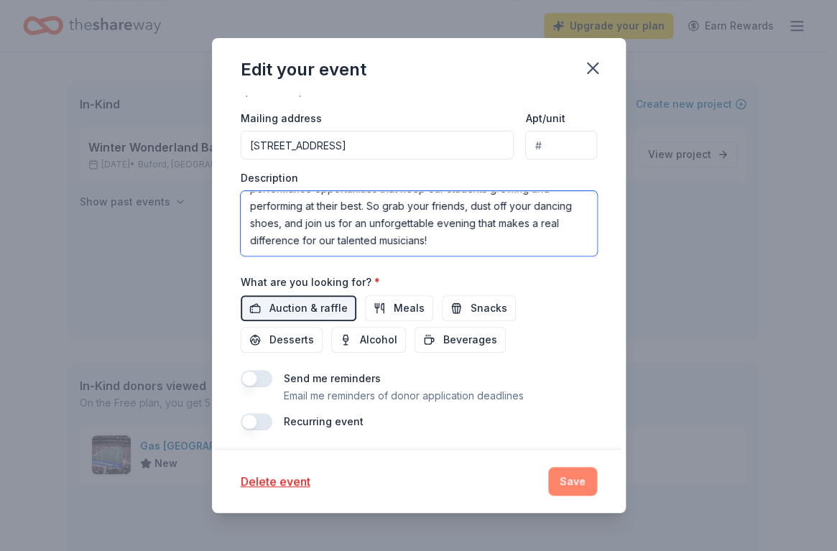
type textarea "Get ready to sparkle for a great cause! The Winter Wonderland Ball: 2025 Adult …"
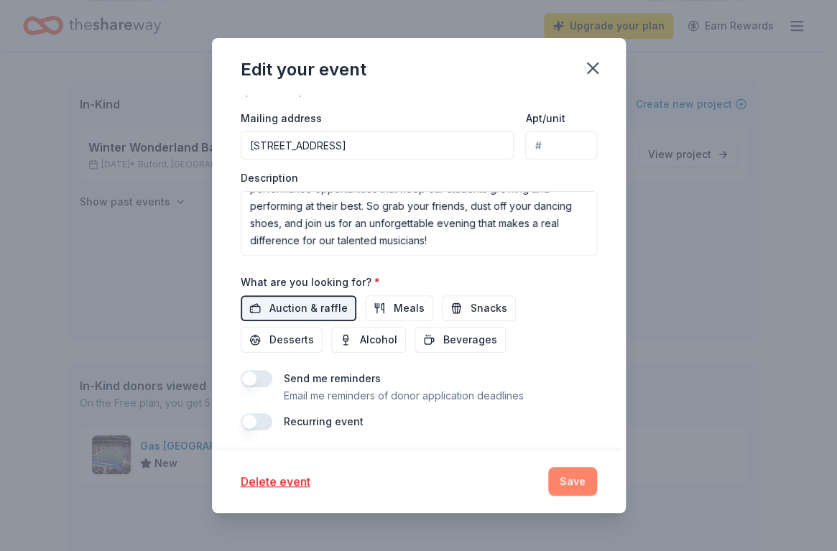
click at [568, 480] on button "Save" at bounding box center [572, 481] width 49 height 29
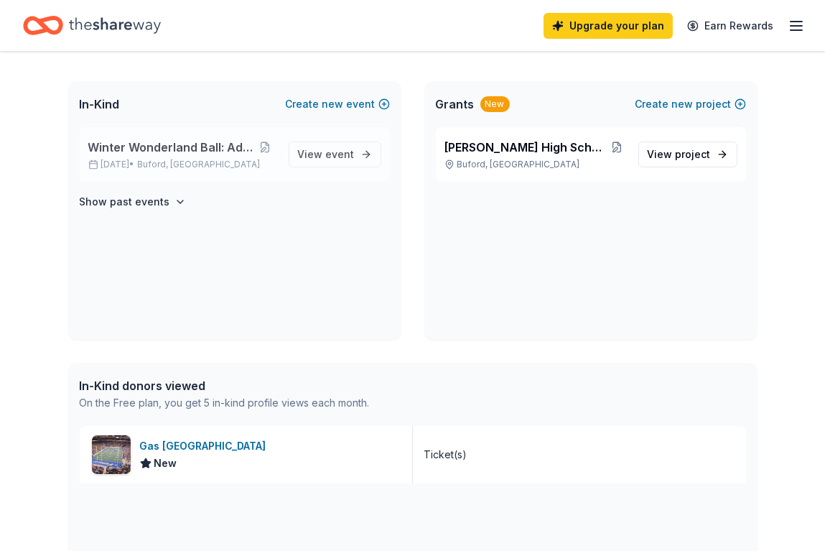
click at [193, 142] on span "Winter Wonderland Ball: Adult Prom" at bounding box center [170, 147] width 165 height 17
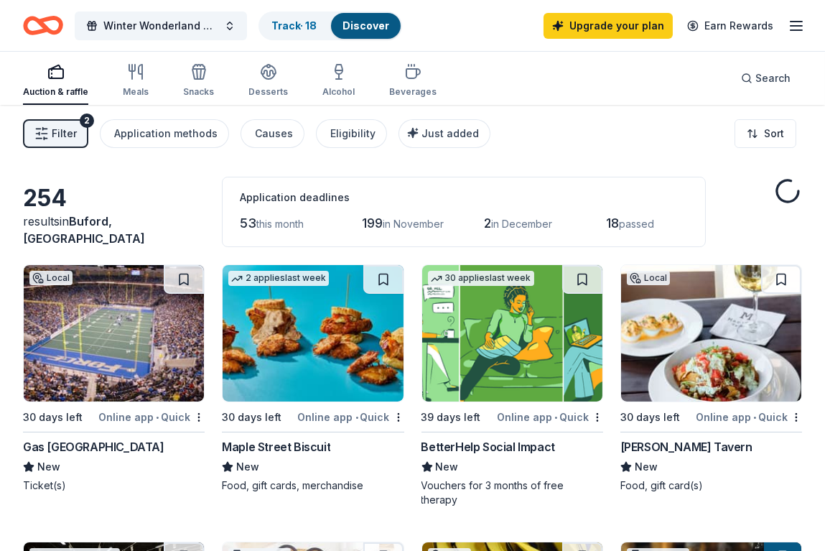
click at [57, 353] on img at bounding box center [114, 333] width 180 height 136
click at [96, 309] on img at bounding box center [114, 333] width 180 height 136
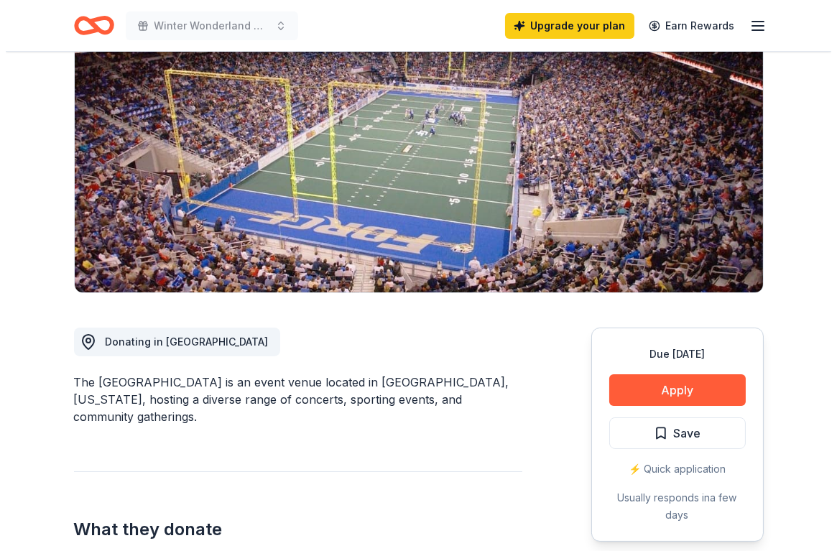
scroll to position [287, 0]
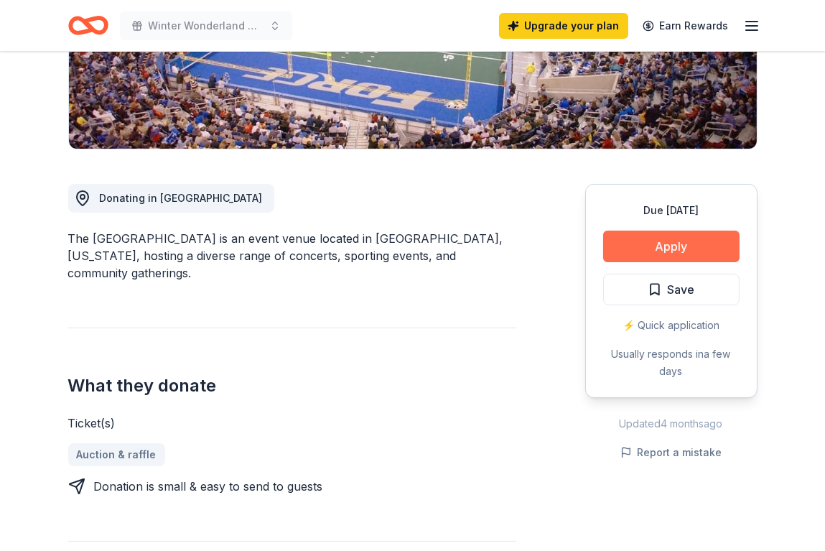
click at [637, 235] on button "Apply" at bounding box center [671, 247] width 136 height 32
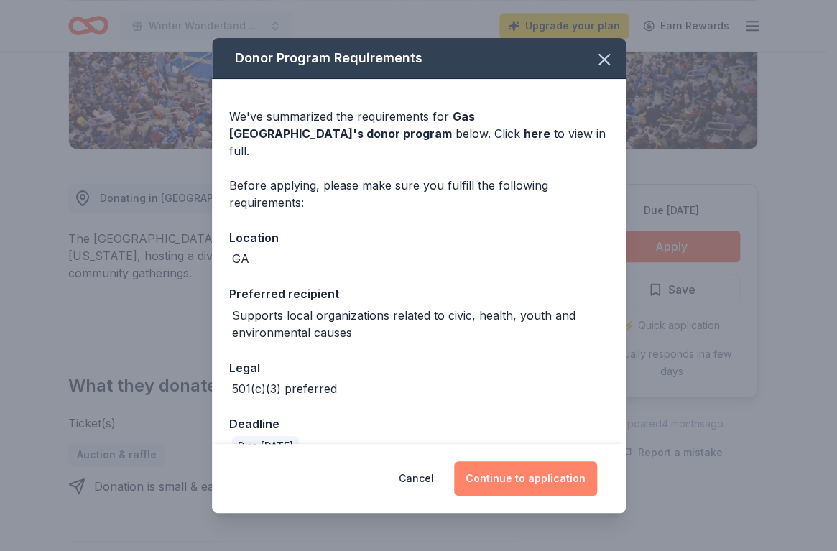
click at [524, 482] on button "Continue to application" at bounding box center [525, 478] width 143 height 34
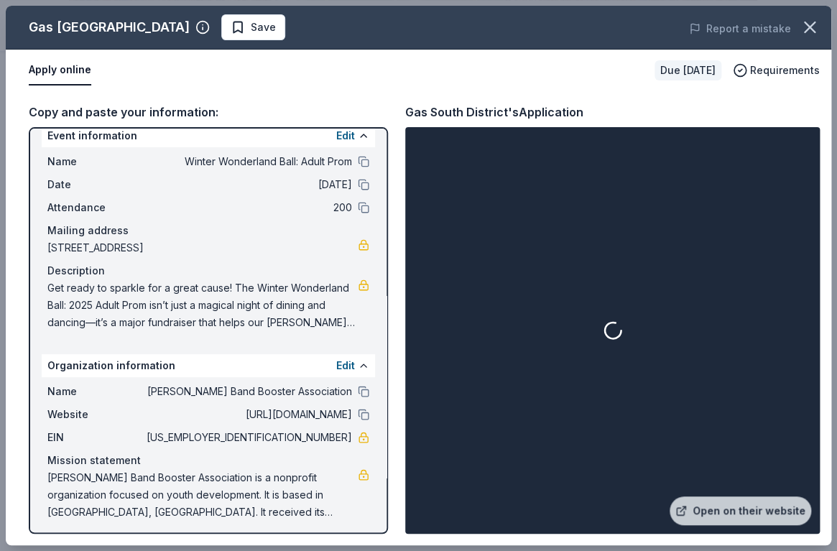
scroll to position [21, 0]
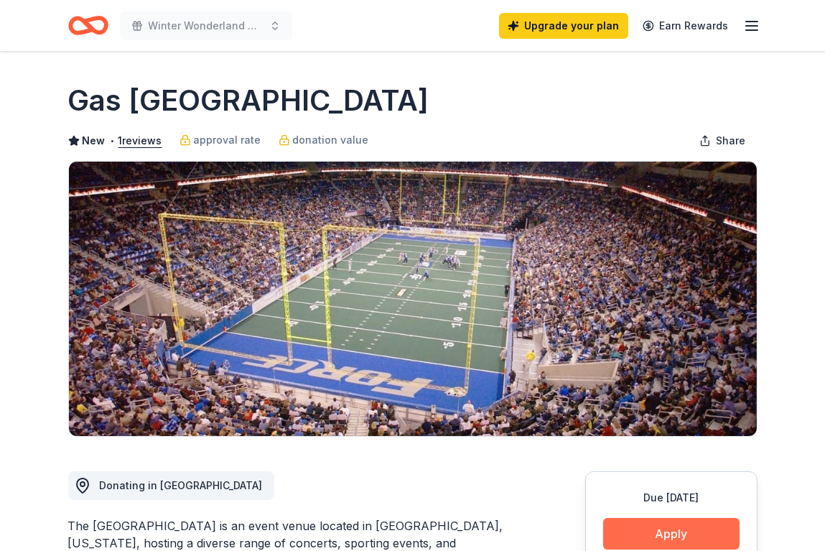
click at [668, 525] on button "Apply" at bounding box center [671, 534] width 136 height 32
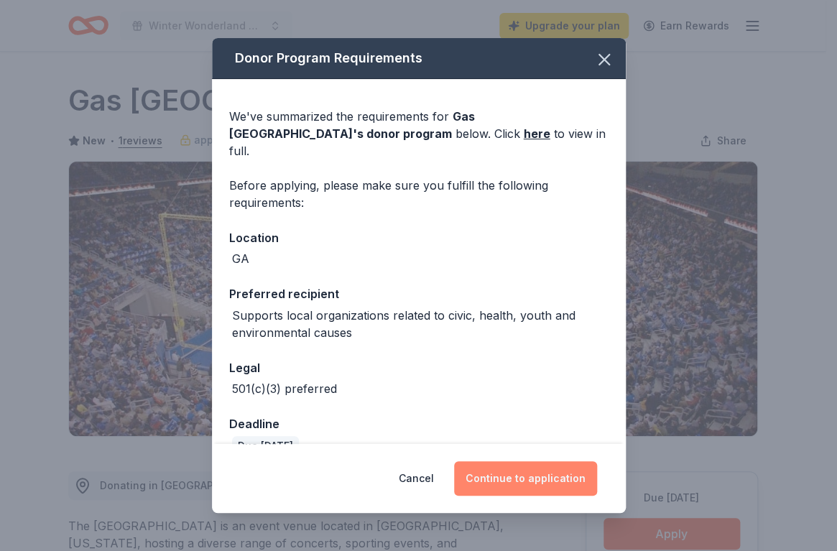
click at [543, 478] on button "Continue to application" at bounding box center [525, 478] width 143 height 34
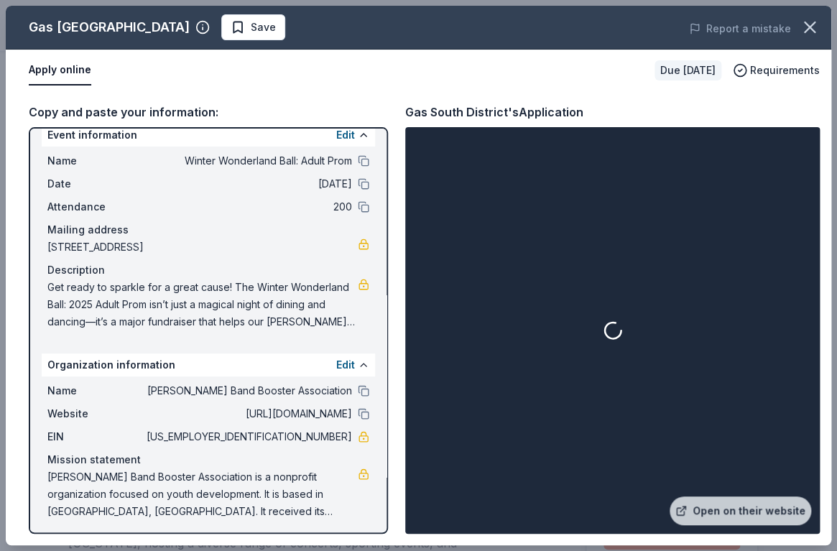
scroll to position [21, 0]
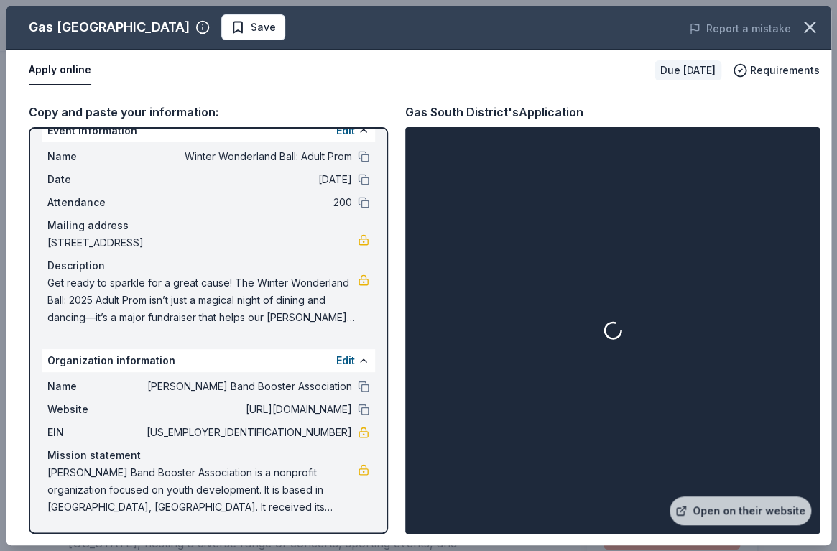
drag, startPoint x: 284, startPoint y: 432, endPoint x: 320, endPoint y: 432, distance: 35.9
click at [317, 432] on span "[US_EMPLOYER_IDENTIFICATION_NUMBER]" at bounding box center [248, 432] width 208 height 17
drag, startPoint x: 325, startPoint y: 432, endPoint x: 297, endPoint y: 435, distance: 28.2
click at [297, 435] on span "[US_EMPLOYER_IDENTIFICATION_NUMBER]" at bounding box center [248, 432] width 208 height 17
